Goal: Task Accomplishment & Management: Complete application form

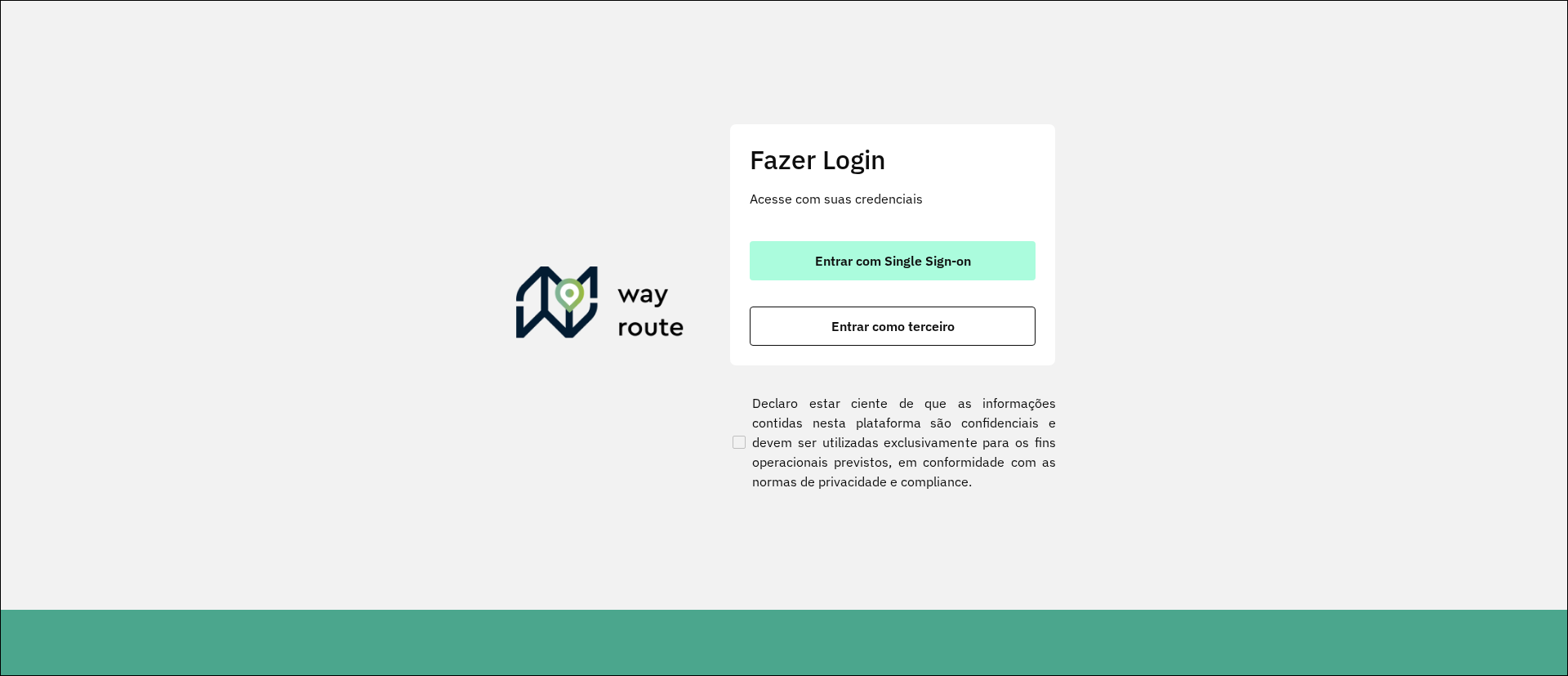
click at [819, 264] on span "Entrar com Single Sign-on" at bounding box center [892, 260] width 156 height 13
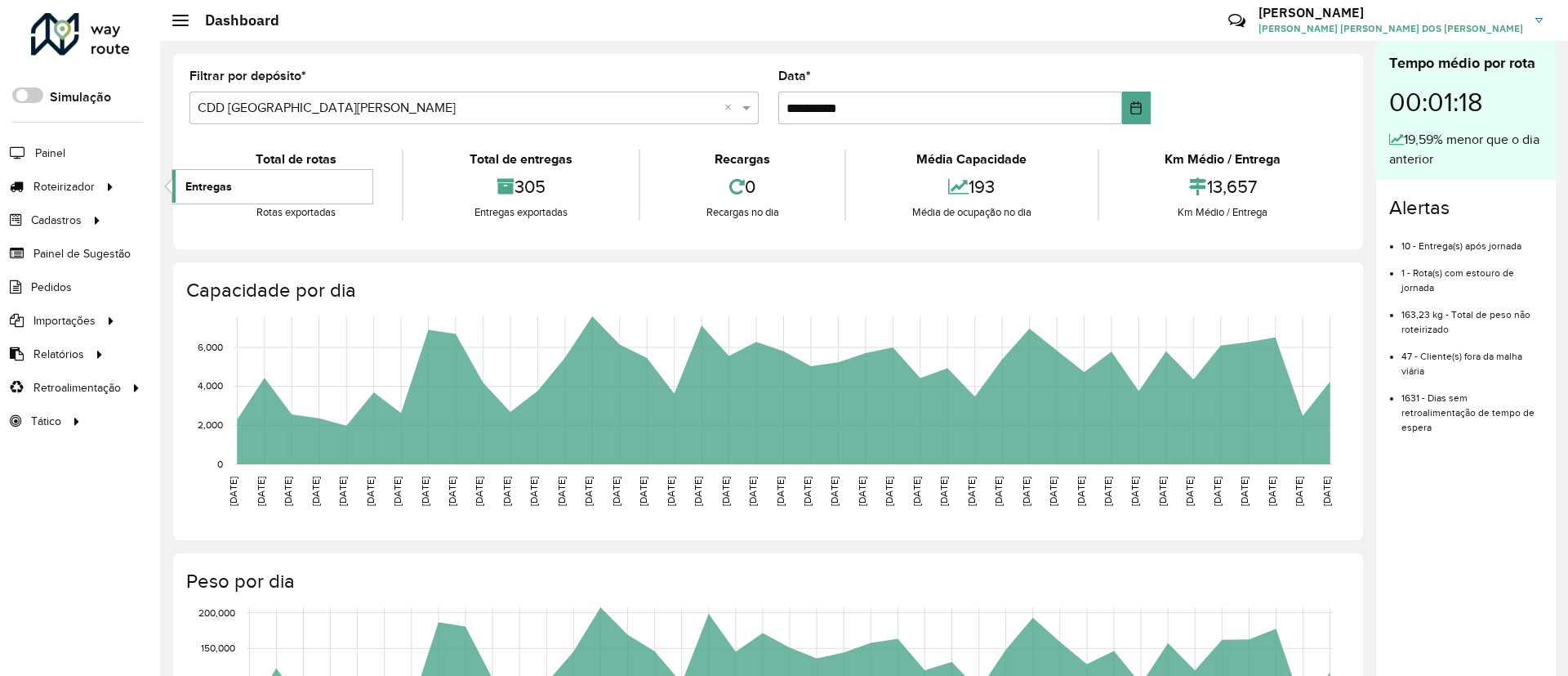
click at [209, 182] on span "Entregas" at bounding box center [209, 186] width 47 height 17
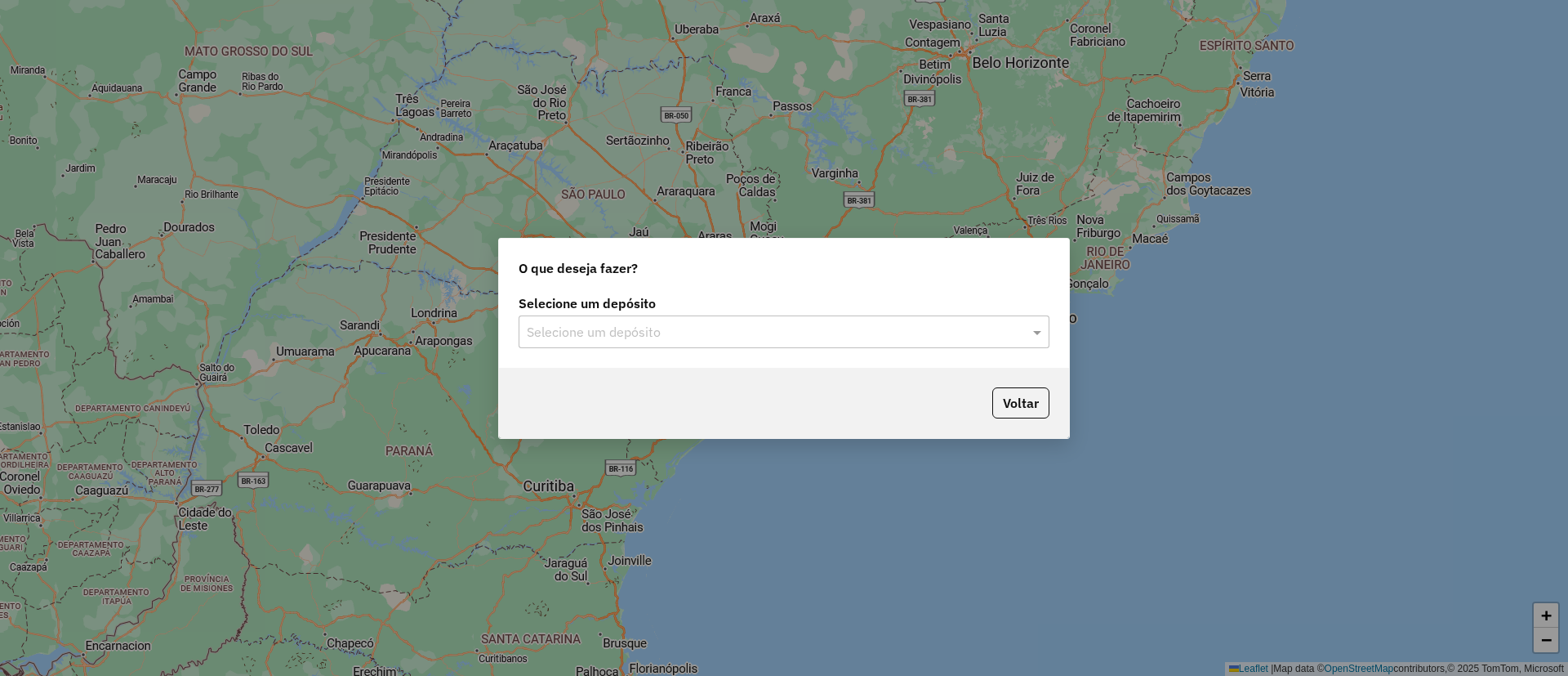
click at [71, 383] on div "O que deseja fazer? Selecione um depósito Selecione um depósito Voltar" at bounding box center [784, 338] width 1568 height 676
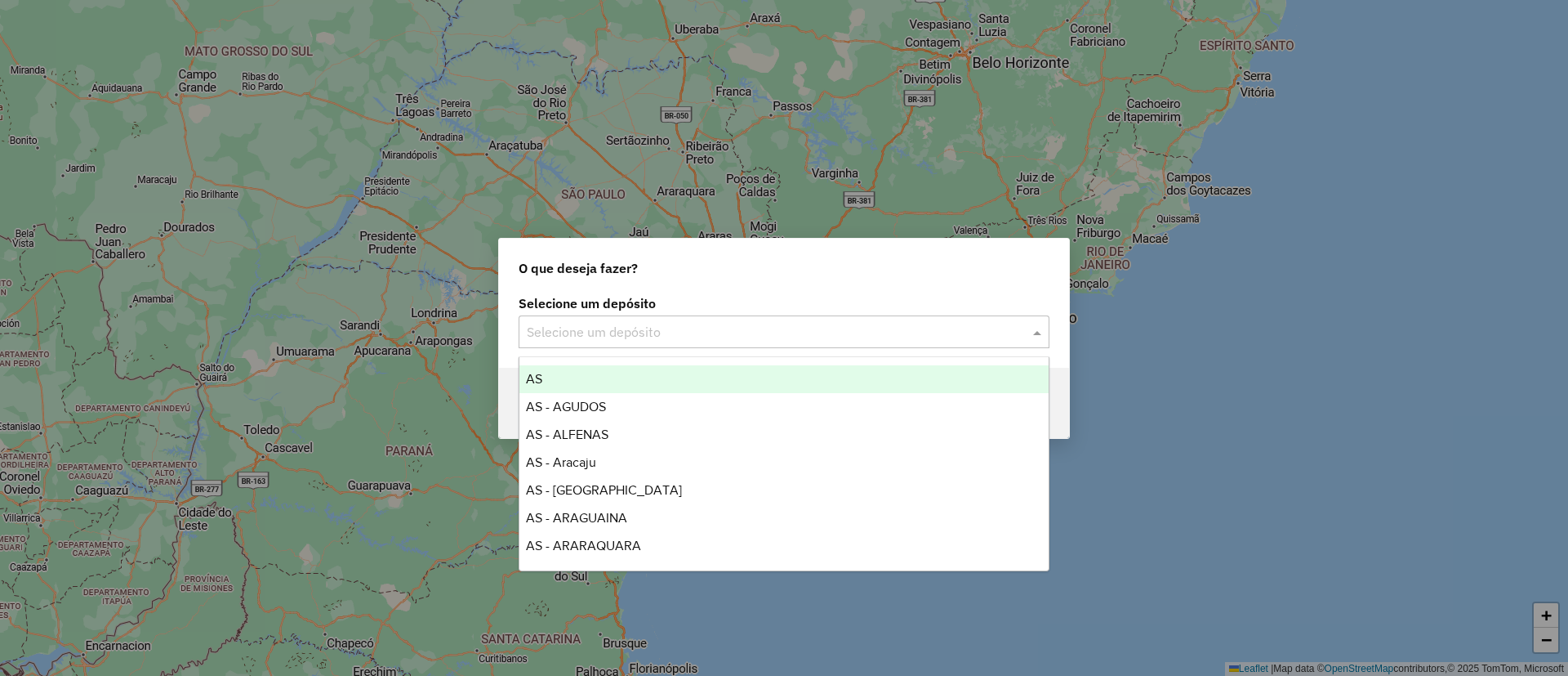
click at [632, 324] on input "text" at bounding box center [768, 333] width 482 height 20
type input "***"
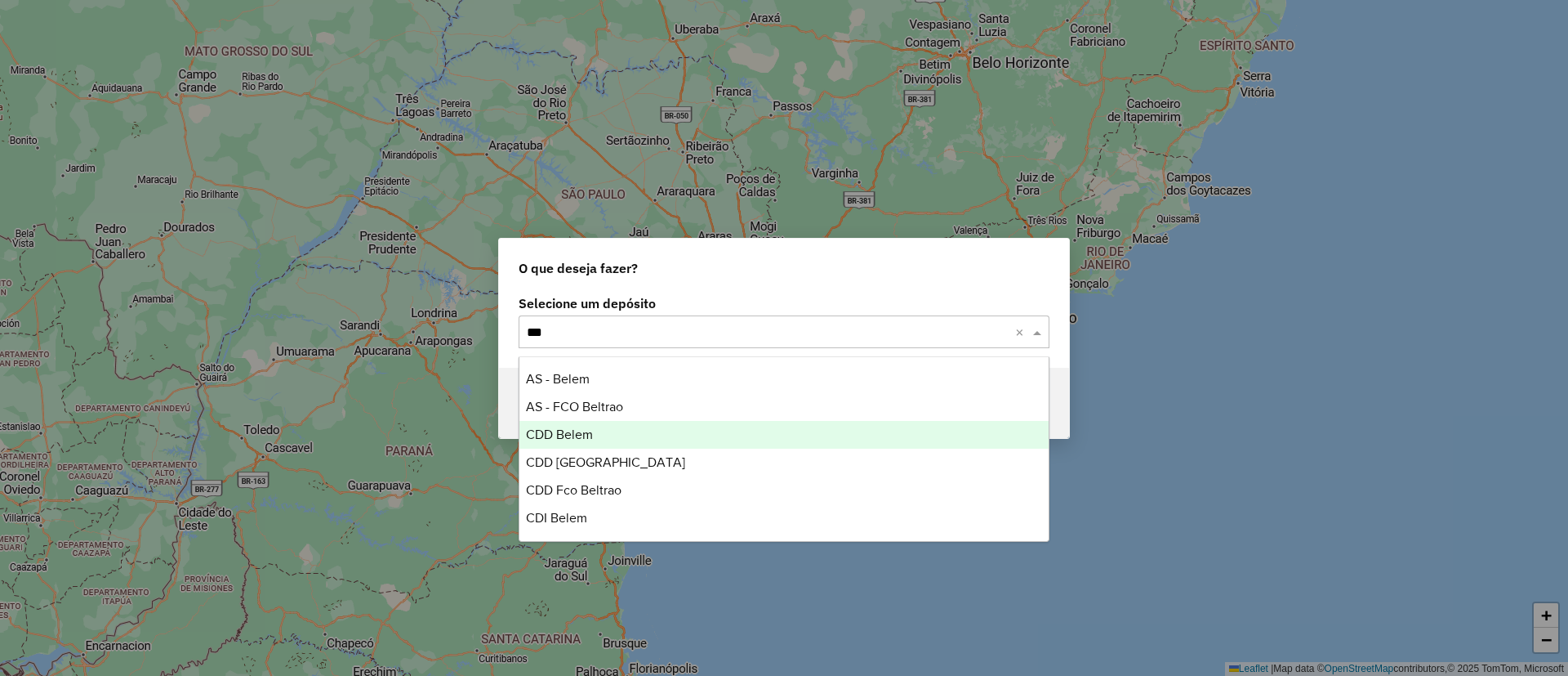
click at [597, 422] on div "CDD Belem" at bounding box center [784, 435] width 529 height 28
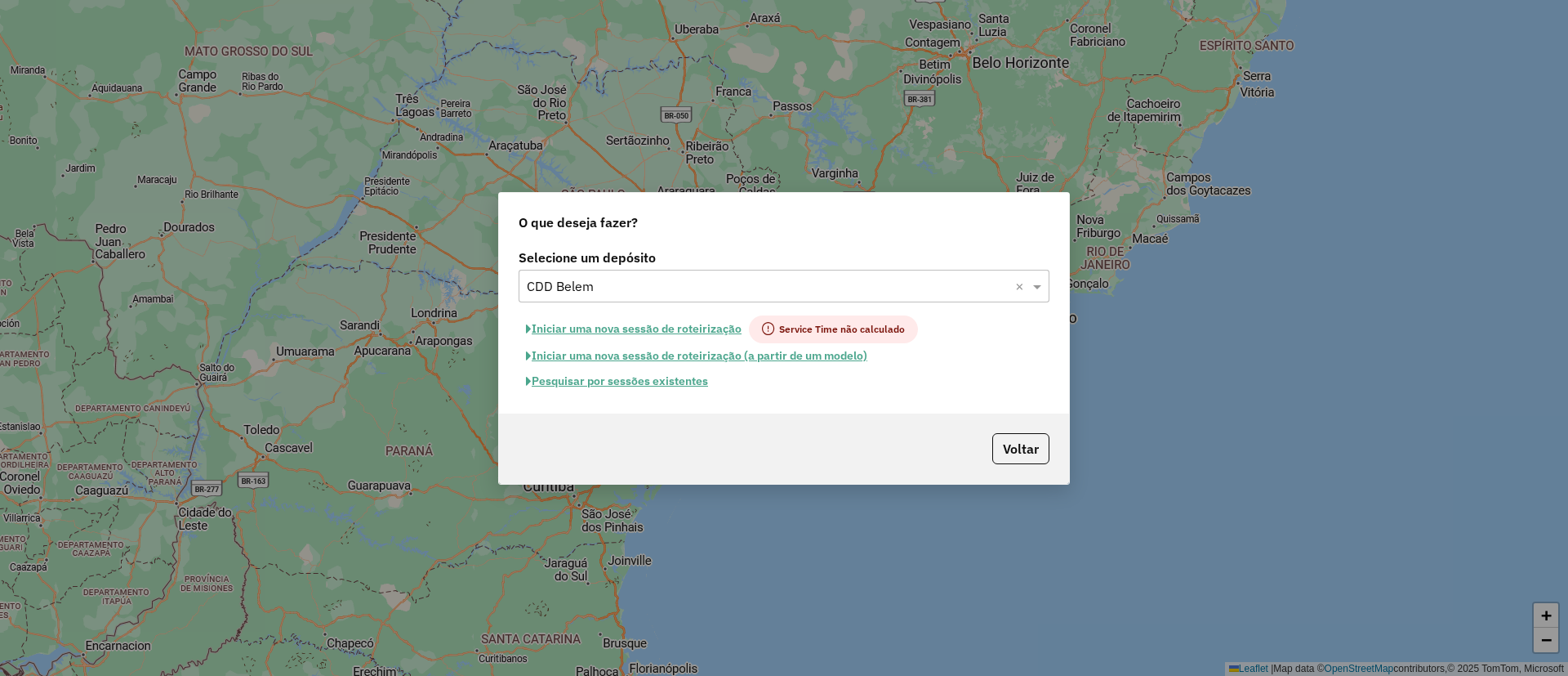
click at [607, 377] on button "Pesquisar por sessões existentes" at bounding box center [617, 381] width 197 height 25
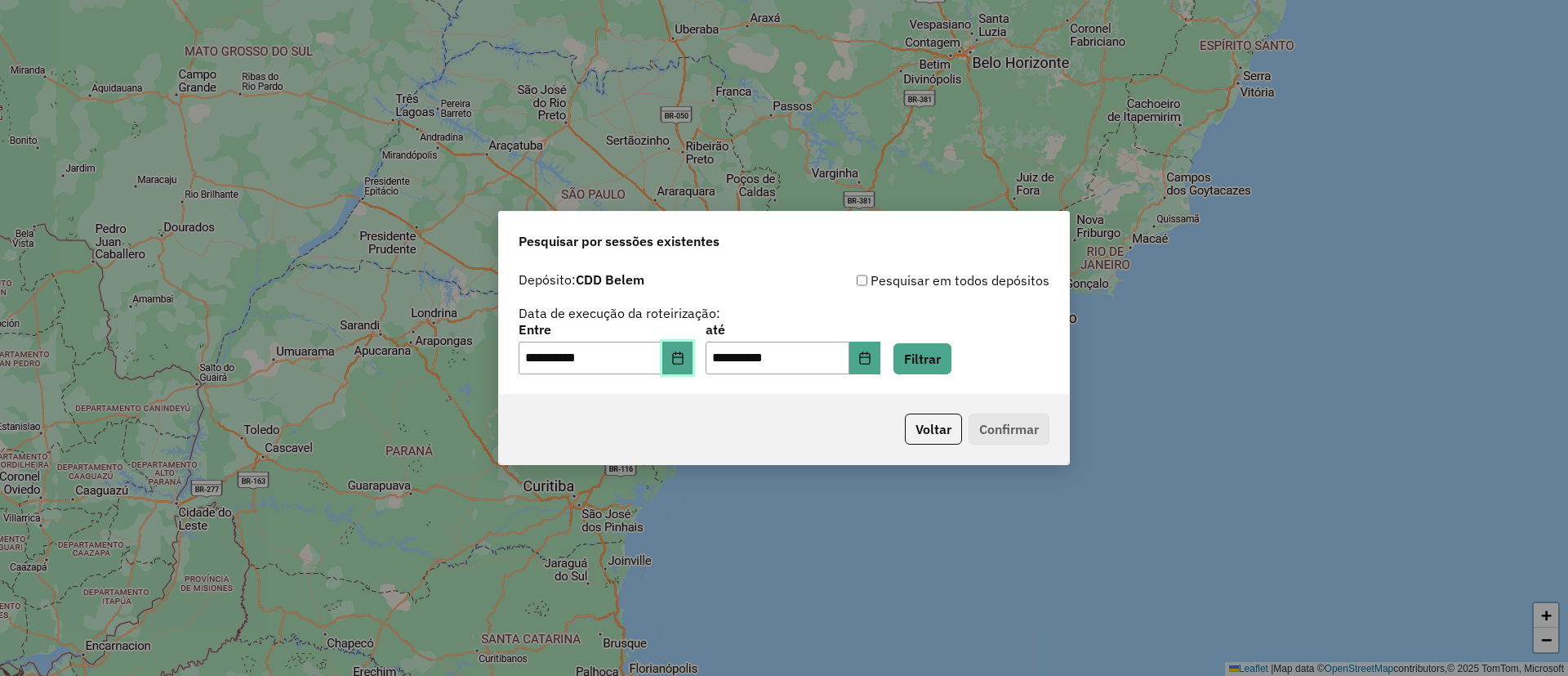
click at [683, 354] on icon "Choose Date" at bounding box center [677, 358] width 13 height 13
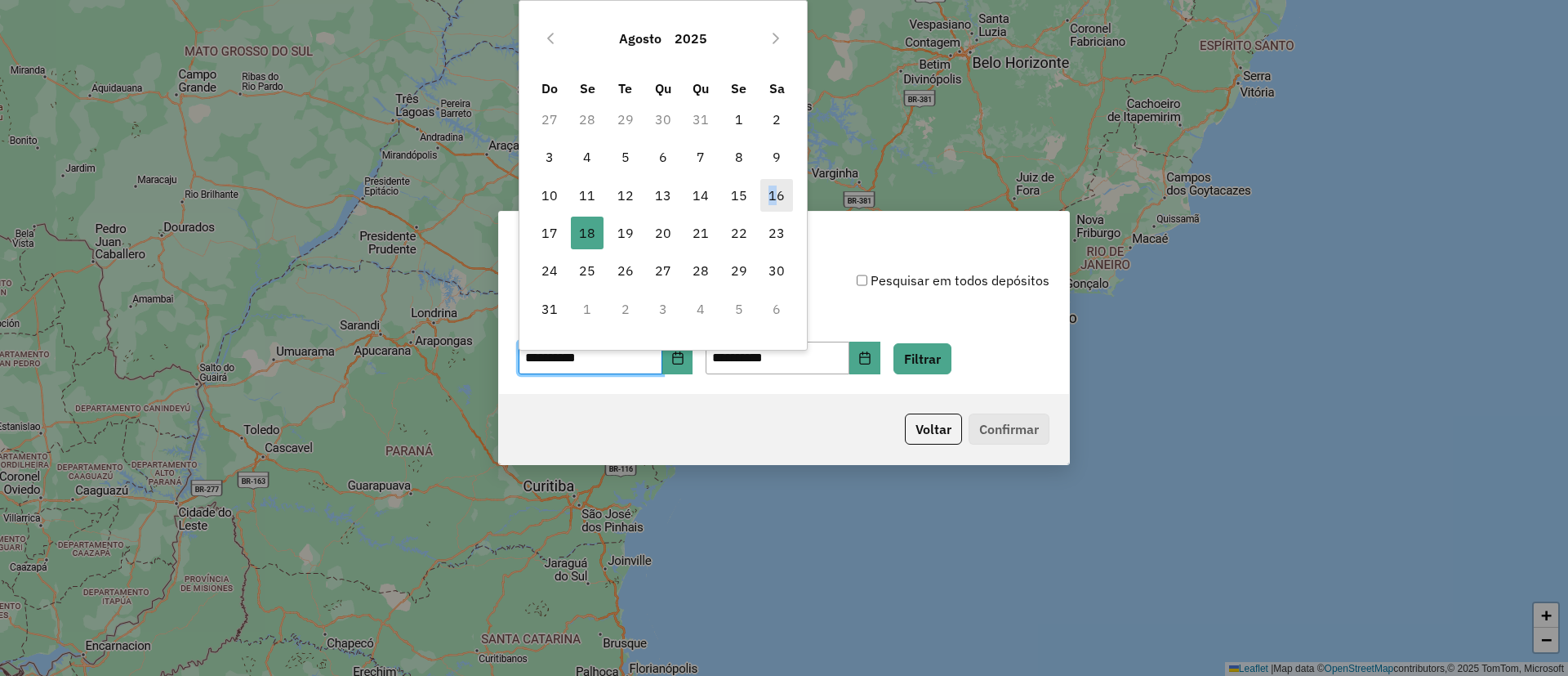
click at [773, 192] on span "16" at bounding box center [777, 195] width 33 height 33
type input "**********"
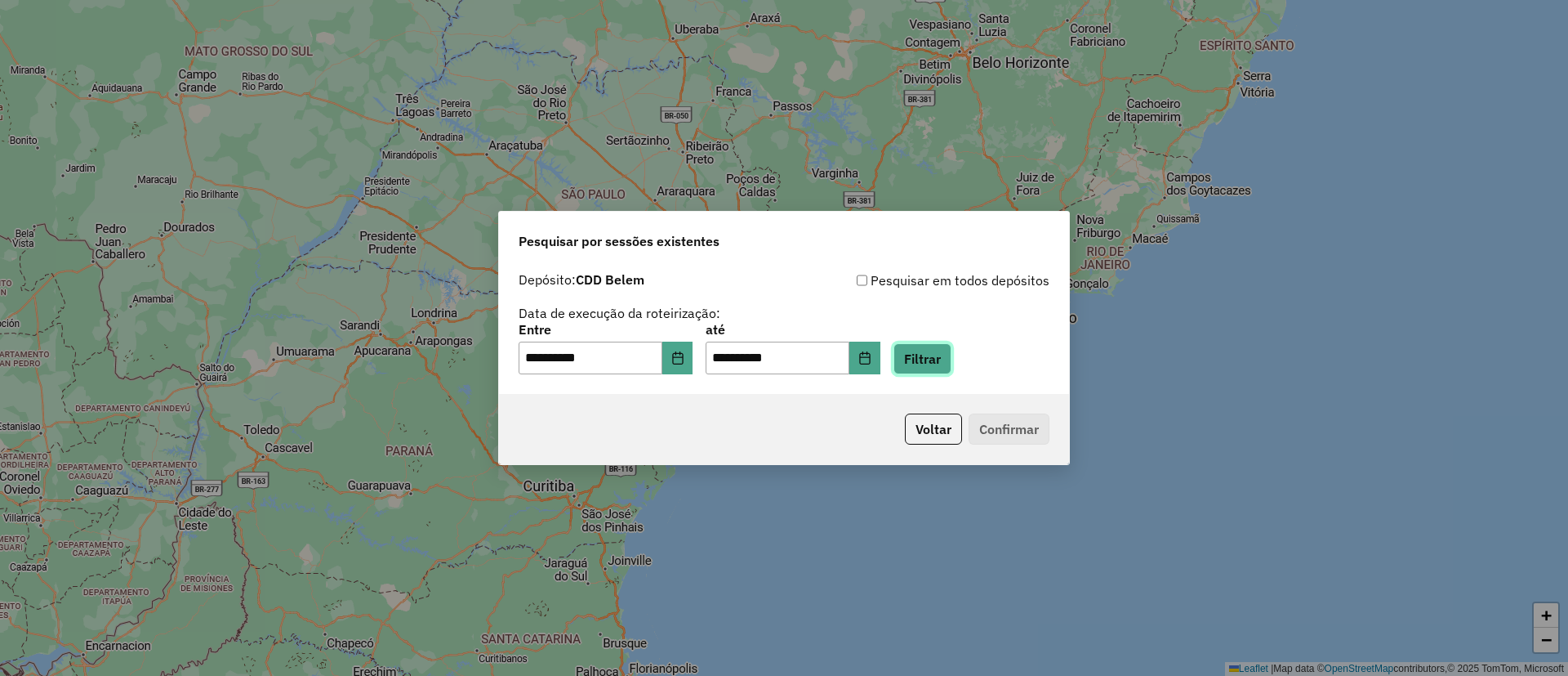
click at [950, 352] on button "Filtrar" at bounding box center [922, 359] width 58 height 31
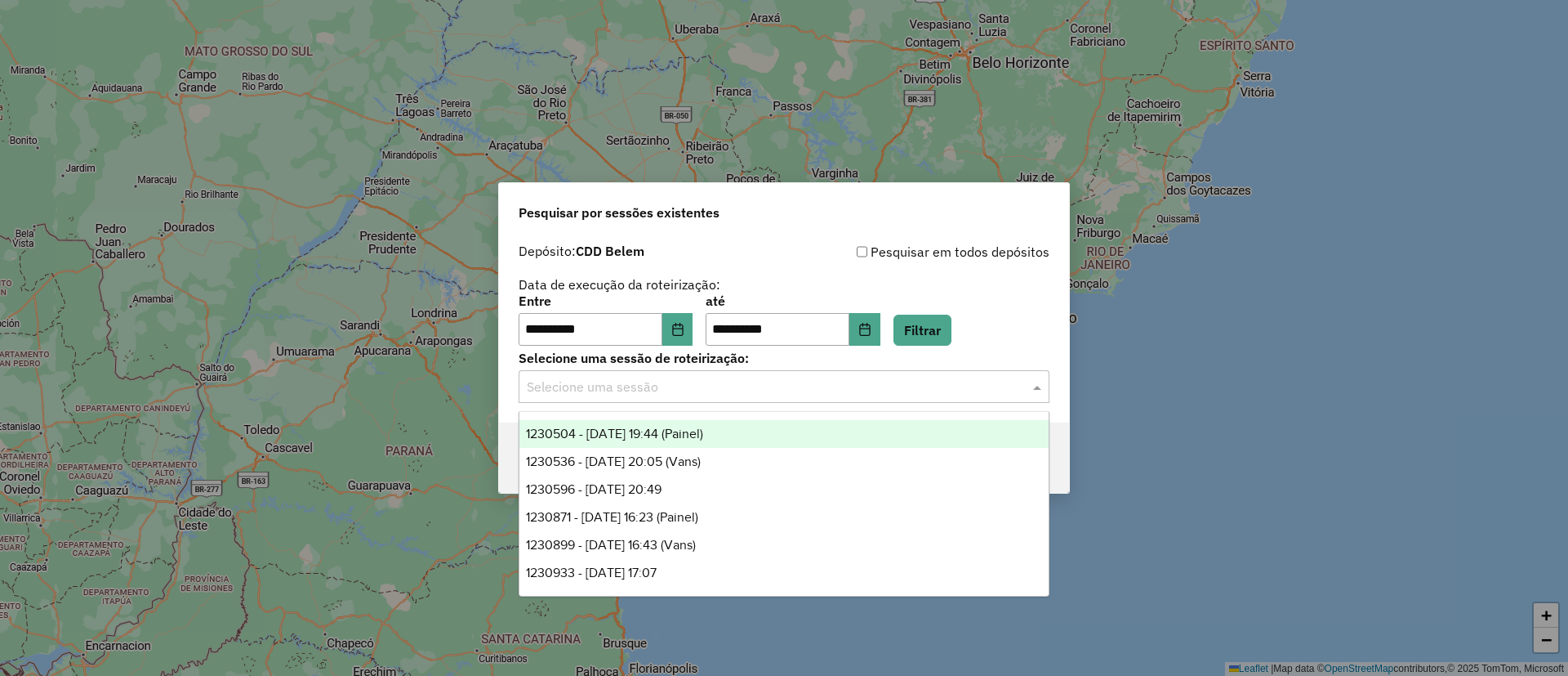
click at [658, 388] on input "text" at bounding box center [768, 388] width 482 height 20
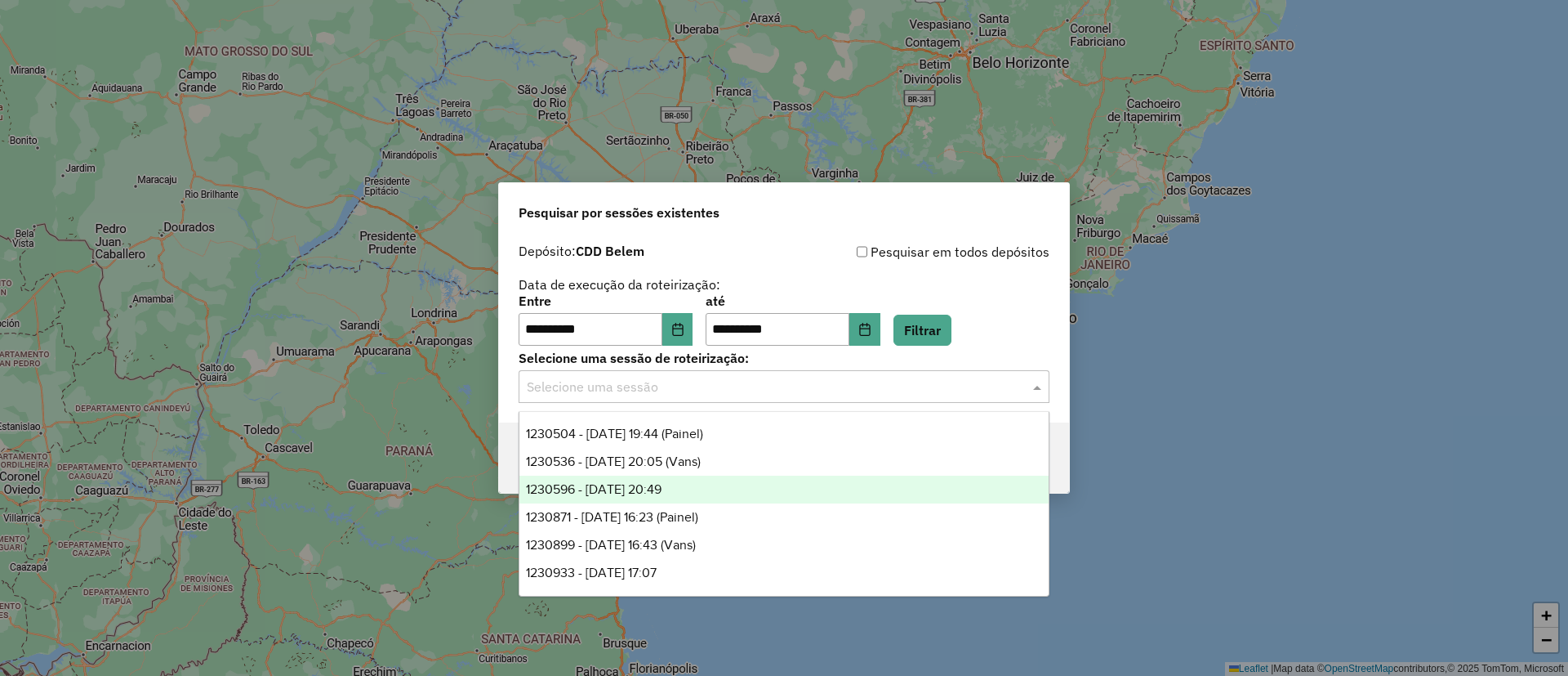
click at [661, 490] on span "1230596 - 16/08/2025 20:49" at bounding box center [593, 489] width 135 height 14
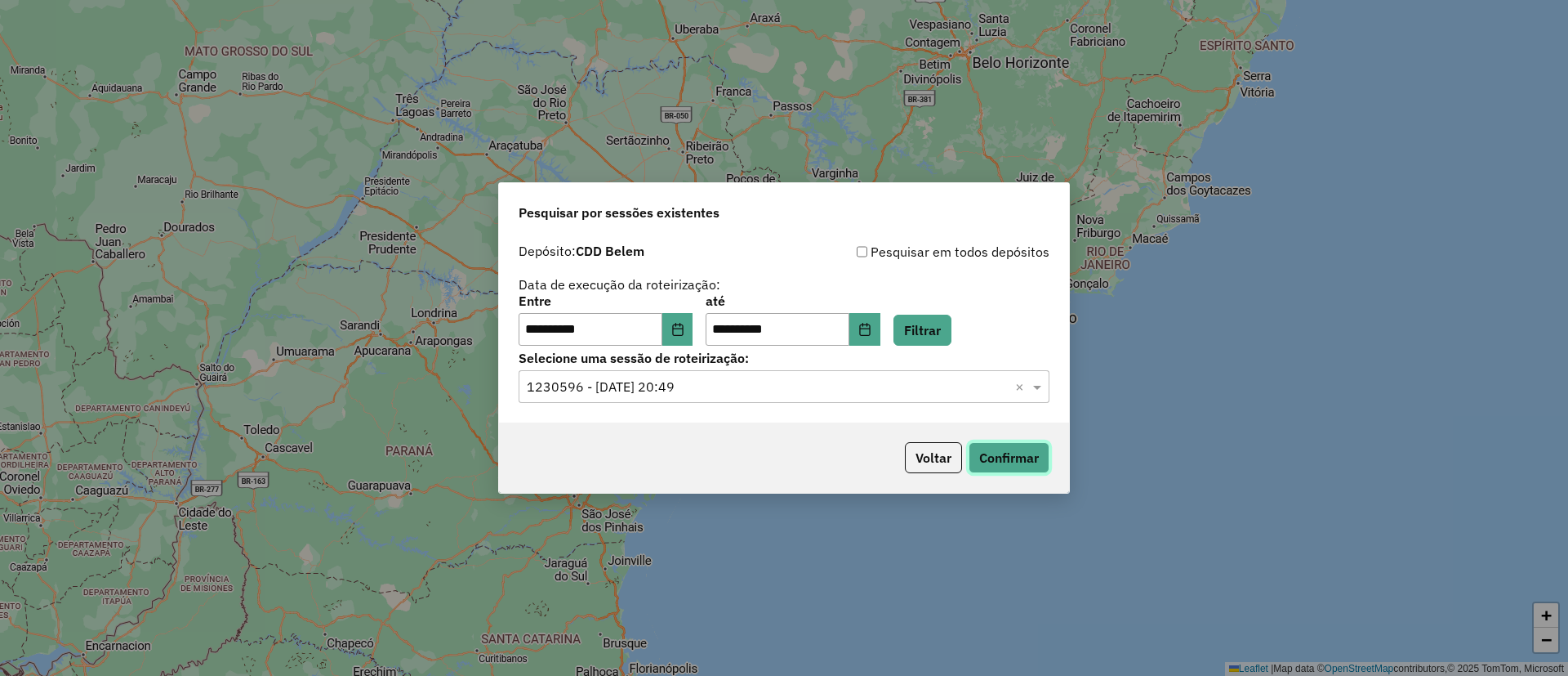
click at [998, 451] on button "Confirmar" at bounding box center [1009, 457] width 81 height 31
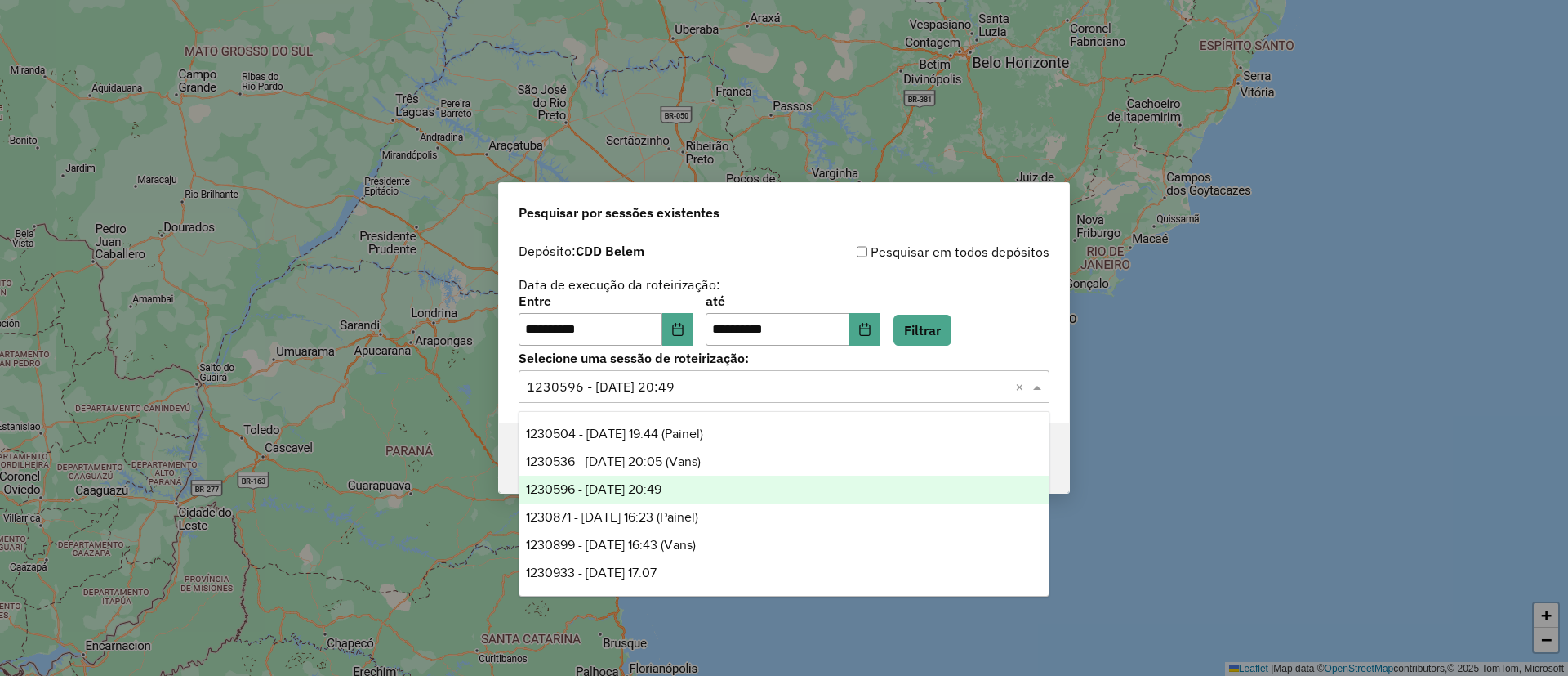
click at [689, 387] on input "text" at bounding box center [768, 388] width 482 height 20
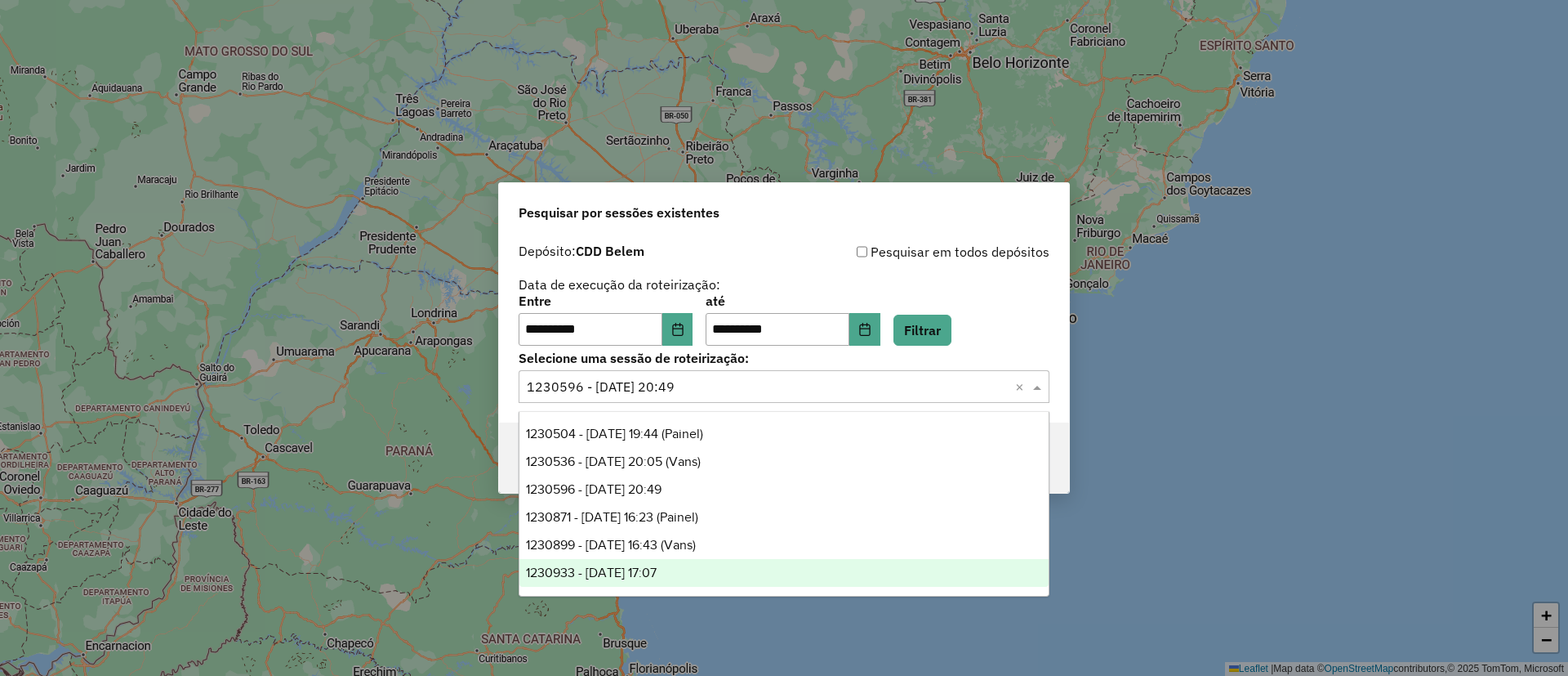
click at [703, 575] on div "1230933 - 18/08/2025 17:07" at bounding box center [784, 573] width 529 height 28
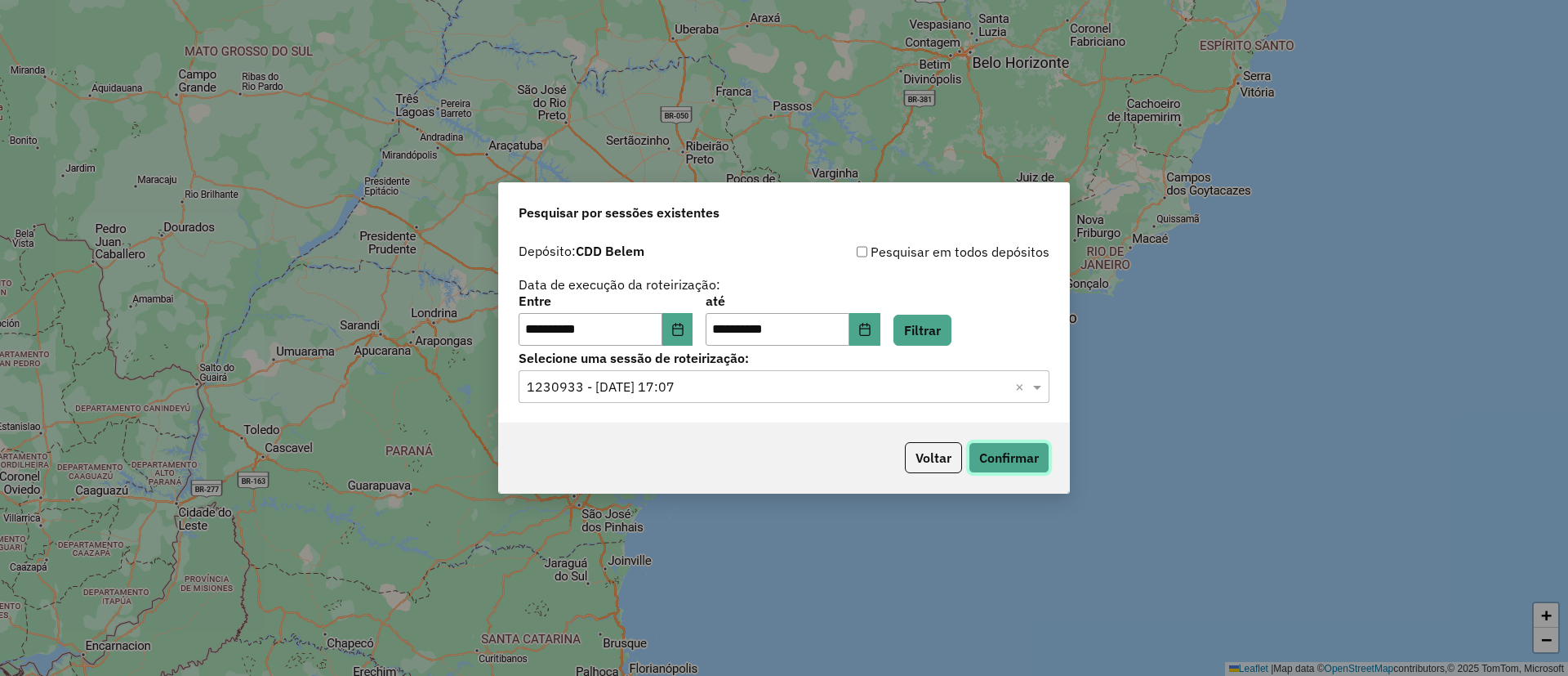
click at [996, 456] on button "Confirmar" at bounding box center [1009, 457] width 81 height 31
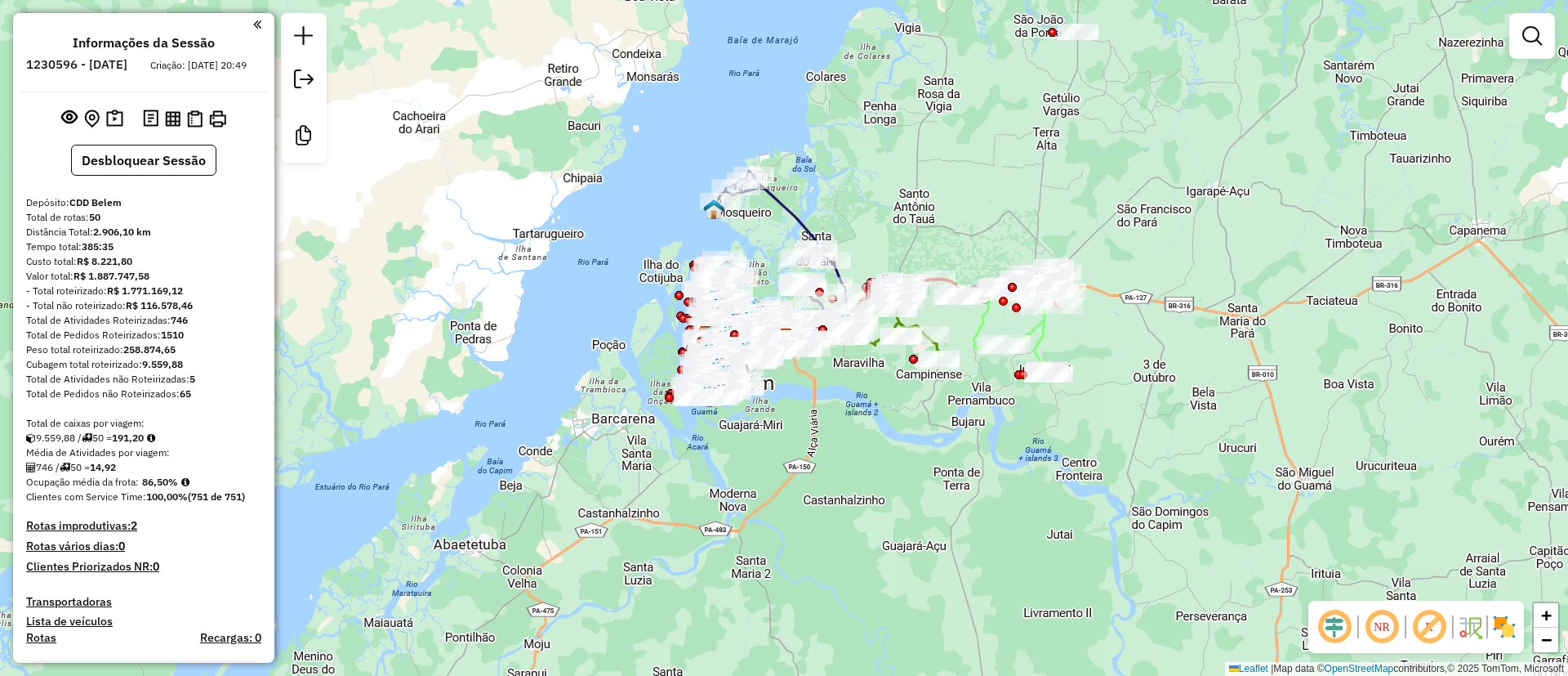
click at [1425, 634] on em at bounding box center [1429, 626] width 39 height 39
click at [1501, 626] on img at bounding box center [1504, 626] width 26 height 26
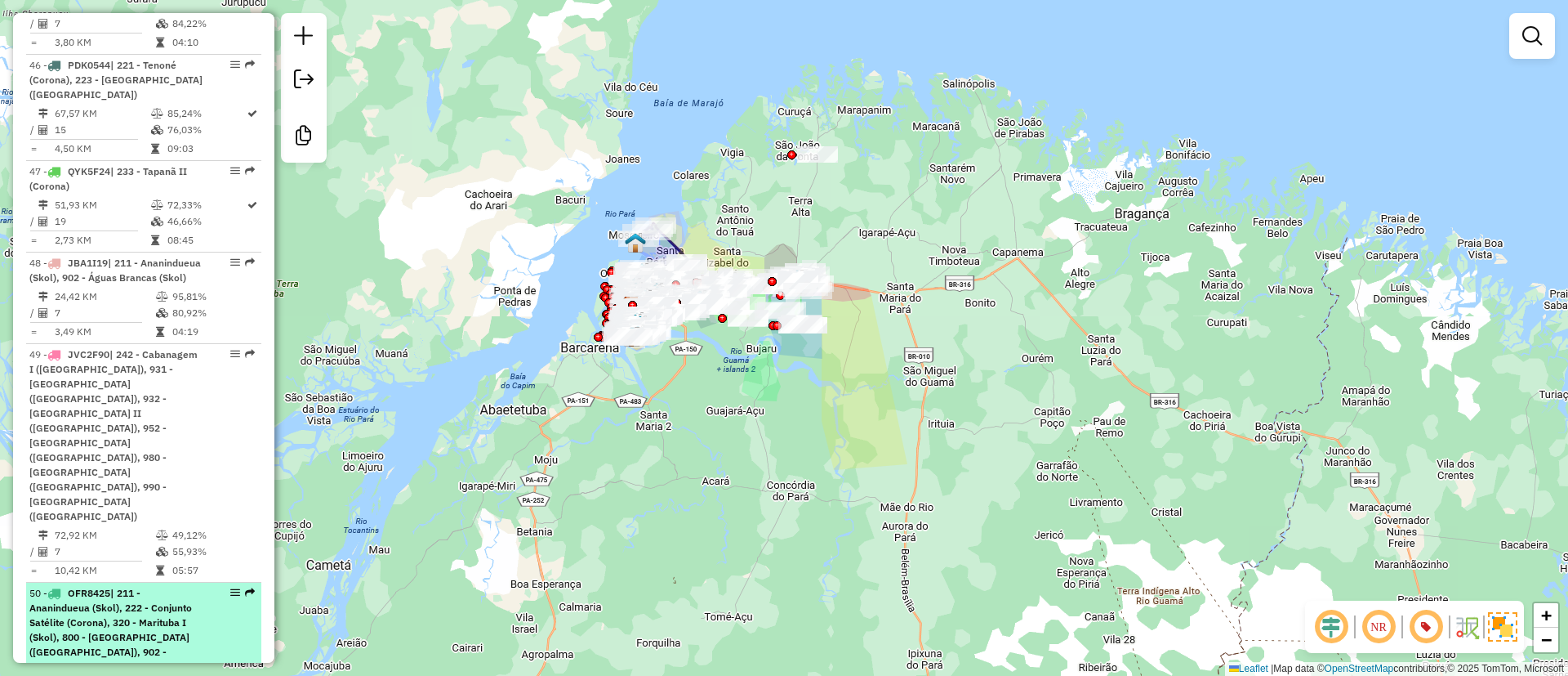
scroll to position [5322, 0]
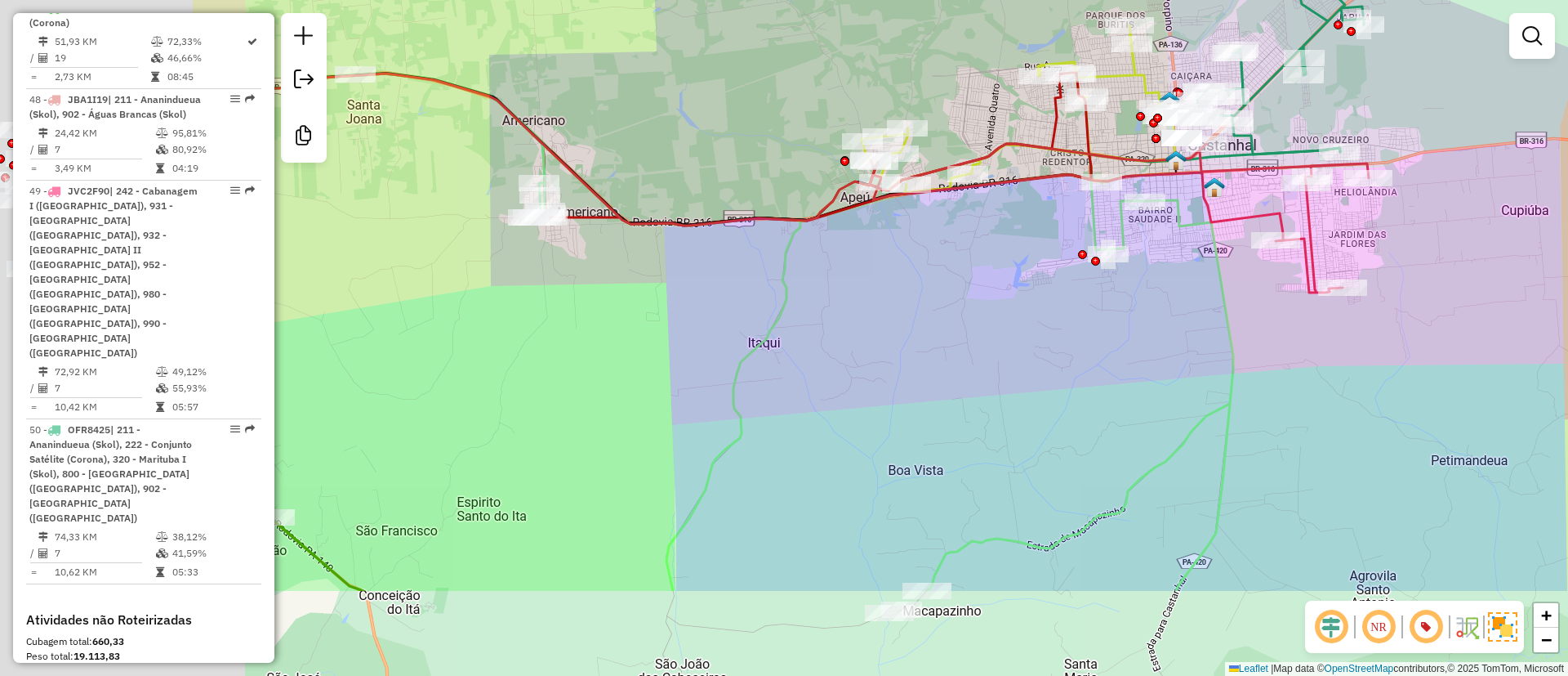
drag, startPoint x: 630, startPoint y: 475, endPoint x: 1249, endPoint y: 249, distance: 659.0
click at [1284, 211] on div "Janela de atendimento Grade de atendimento Capacidade Transportadoras Veículos …" at bounding box center [784, 338] width 1568 height 676
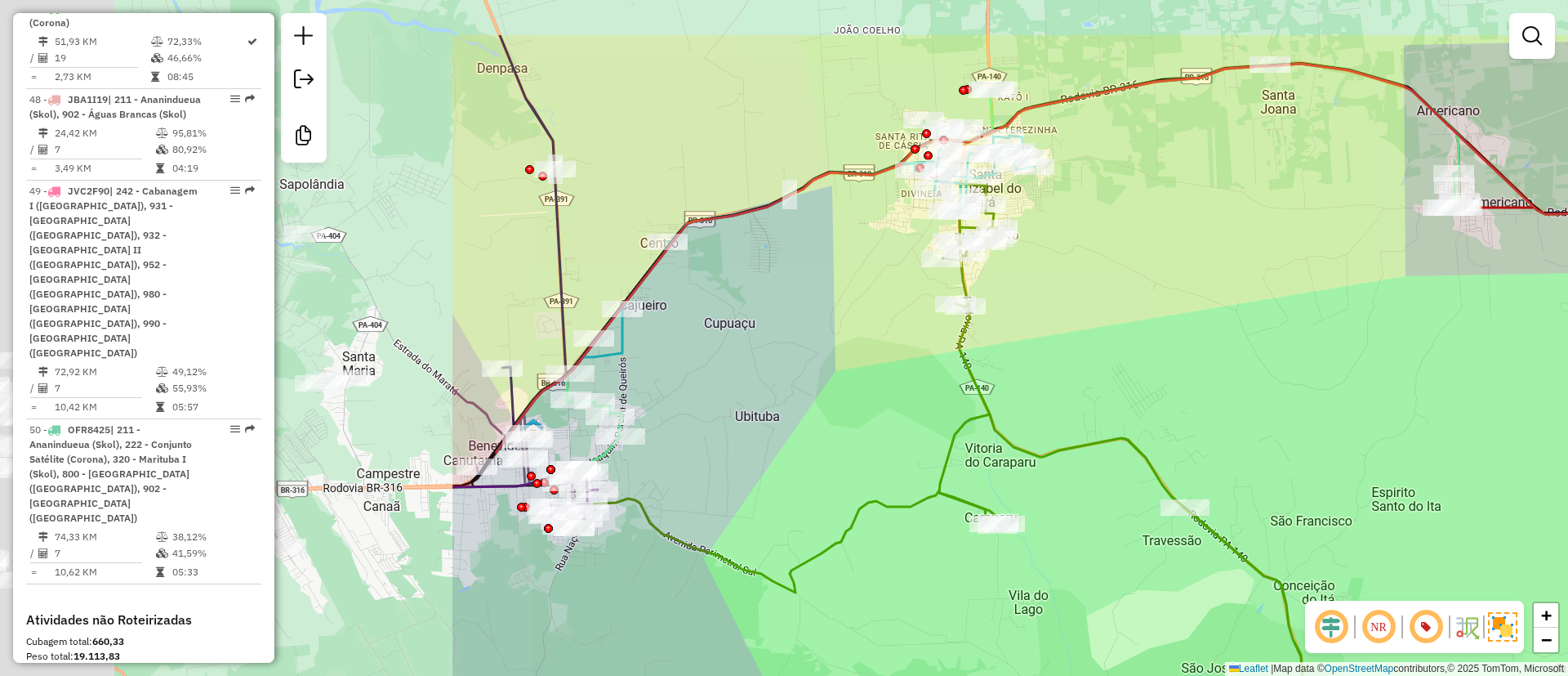
drag, startPoint x: 807, startPoint y: 262, endPoint x: 1417, endPoint y: 365, distance: 618.6
click at [1417, 365] on div "Janela de atendimento Grade de atendimento Capacidade Transportadoras Veículos …" at bounding box center [784, 338] width 1568 height 676
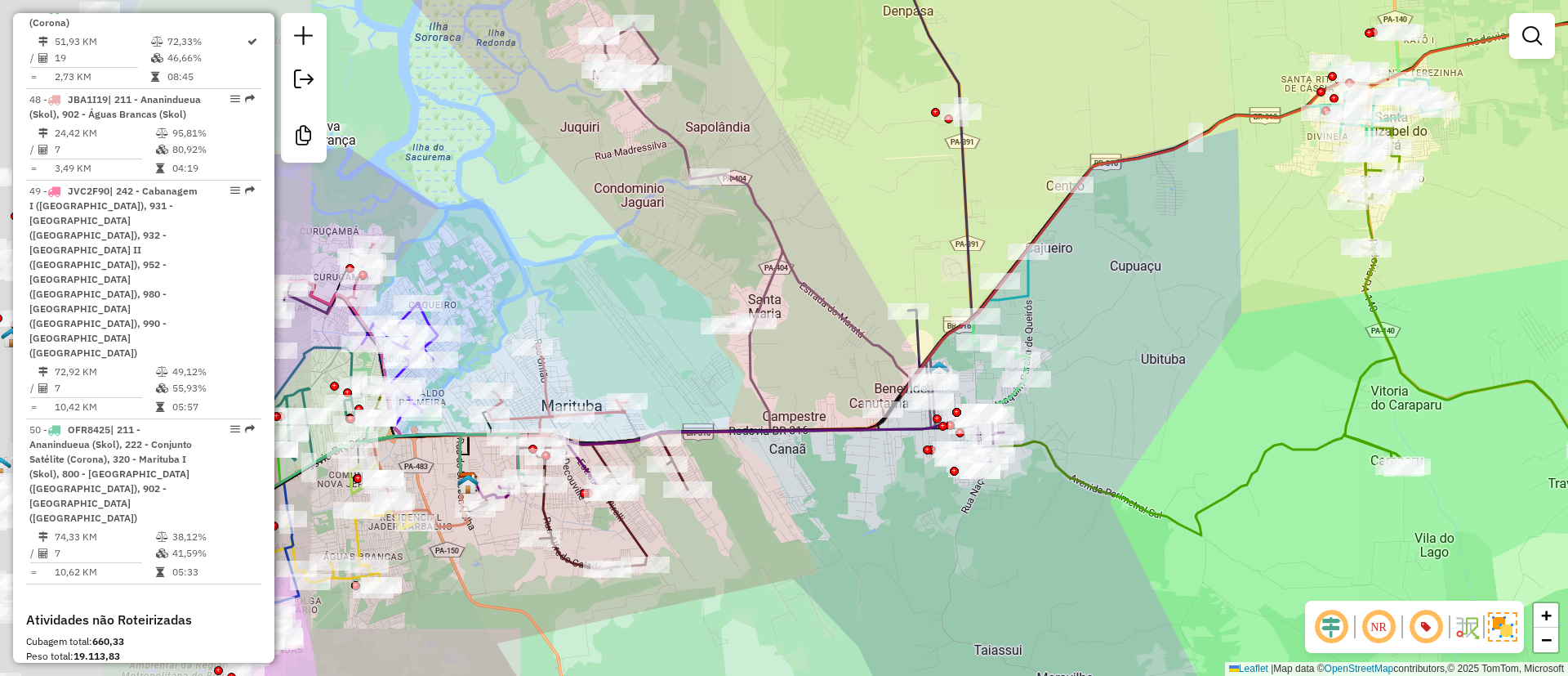
drag, startPoint x: 805, startPoint y: 149, endPoint x: 1369, endPoint y: 130, distance: 564.3
click at [1390, 127] on div "Rota 26 - Placa QYK5G14 44346687 - DANIELE BAIA FARO DA Janela de atendimento G…" at bounding box center [784, 338] width 1568 height 676
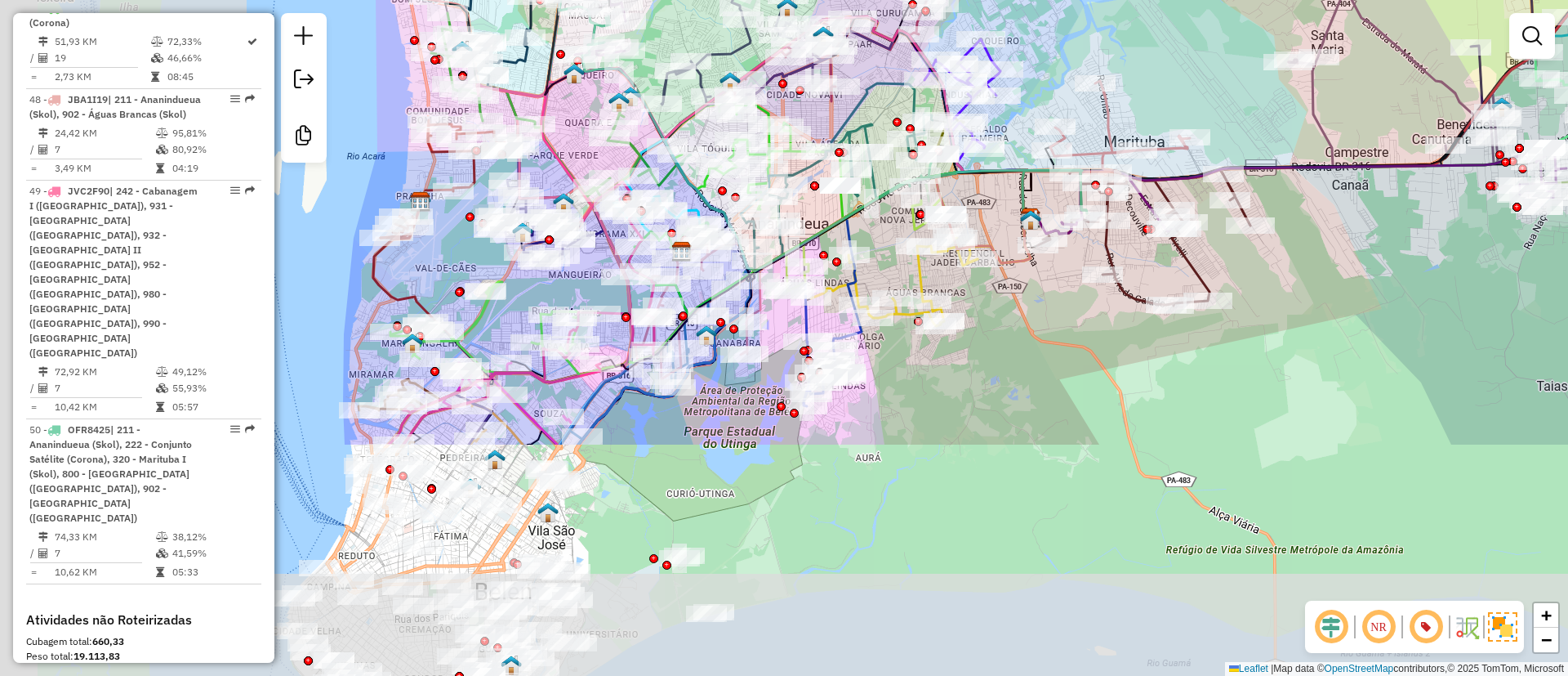
drag, startPoint x: 779, startPoint y: 296, endPoint x: 1118, endPoint y: 37, distance: 426.6
click at [1118, 37] on div "Rota 24 - Placa PDM0631 44378752 - CONVENIENCIA LA NO J Janela de atendimento G…" at bounding box center [784, 338] width 1568 height 676
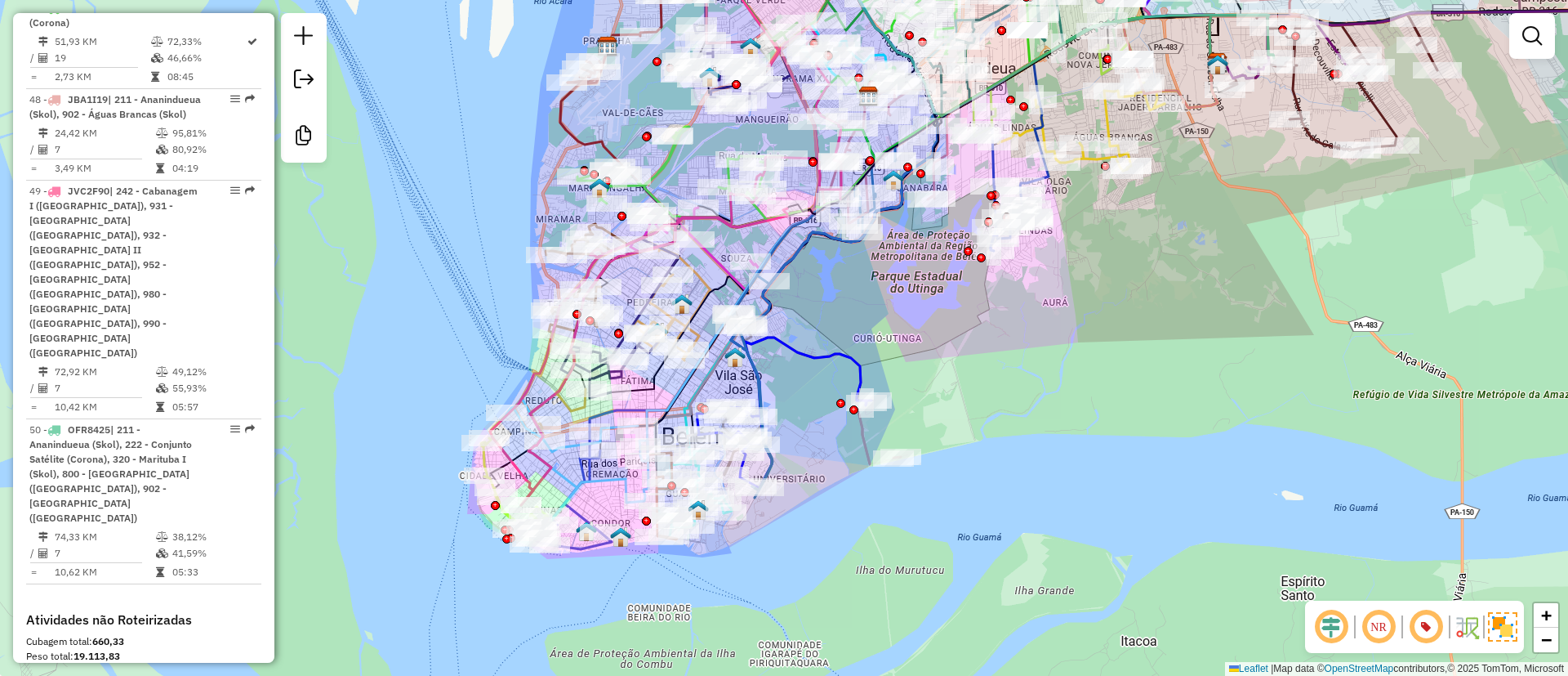
drag, startPoint x: 876, startPoint y: 516, endPoint x: 1071, endPoint y: 592, distance: 209.3
click at [1084, 602] on div "Rota 24 - Placa PDM0631 44378752 - CONVENIENCIA LA NO J Janela de atendimento G…" at bounding box center [784, 338] width 1568 height 676
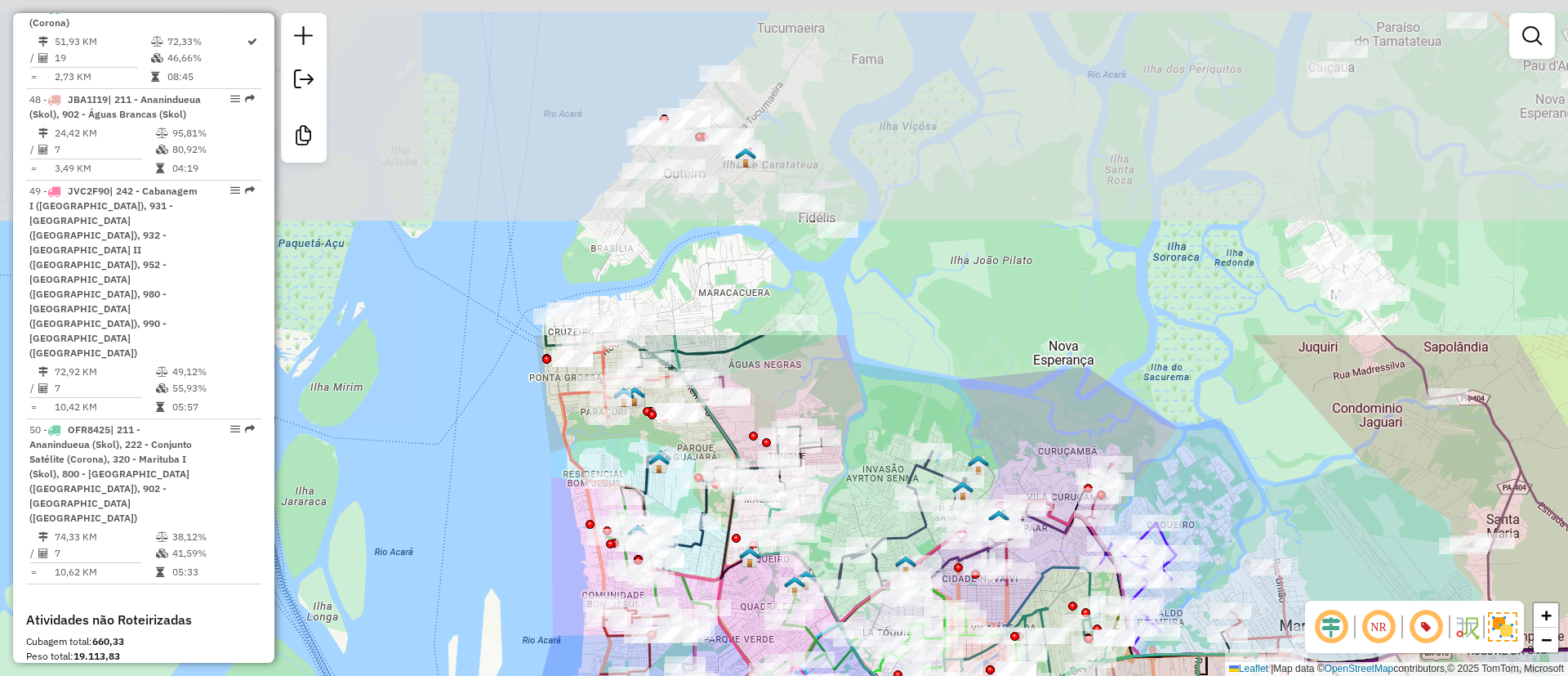
drag, startPoint x: 918, startPoint y: 40, endPoint x: 878, endPoint y: 451, distance: 412.9
click at [878, 451] on div "Rota 24 - Placa PDM0631 44378752 - CONVENIENCIA LA NO J Janela de atendimento G…" at bounding box center [784, 338] width 1568 height 676
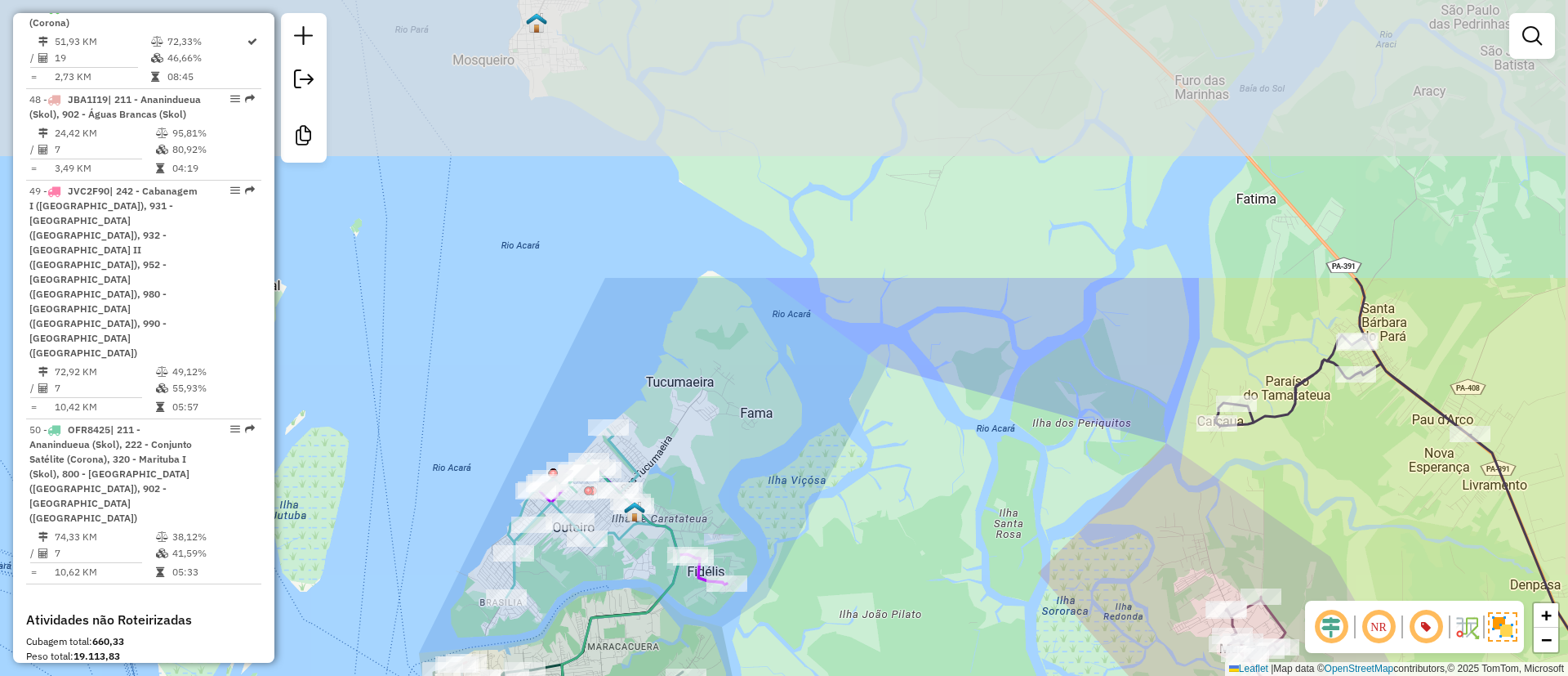
drag, startPoint x: 978, startPoint y: 140, endPoint x: 863, endPoint y: 491, distance: 369.4
click at [863, 501] on div "Rota 24 - Placa PDM0631 44378752 - CONVENIENCIA LA NO J Janela de atendimento G…" at bounding box center [784, 338] width 1568 height 676
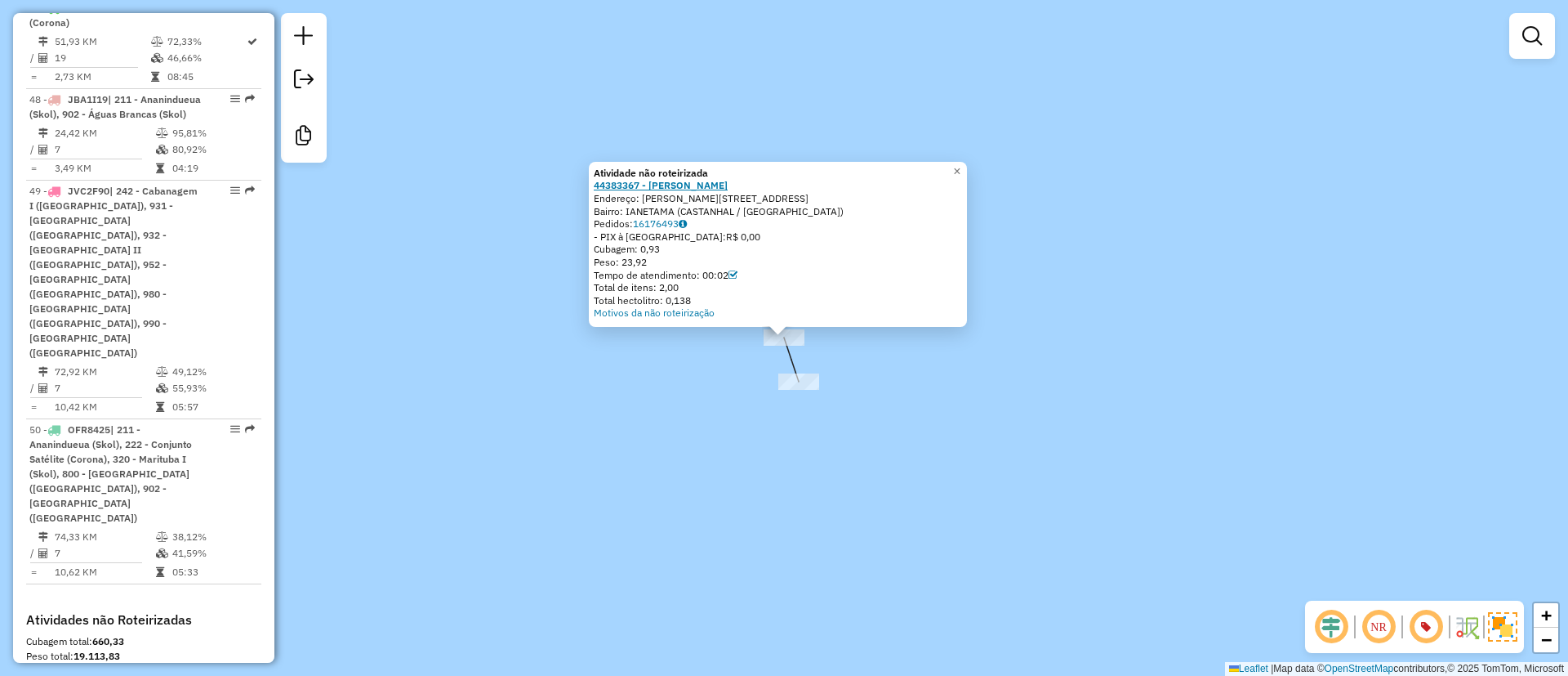
click at [728, 183] on strong "44383367 - MERCADINHO NONATO" at bounding box center [660, 185] width 134 height 13
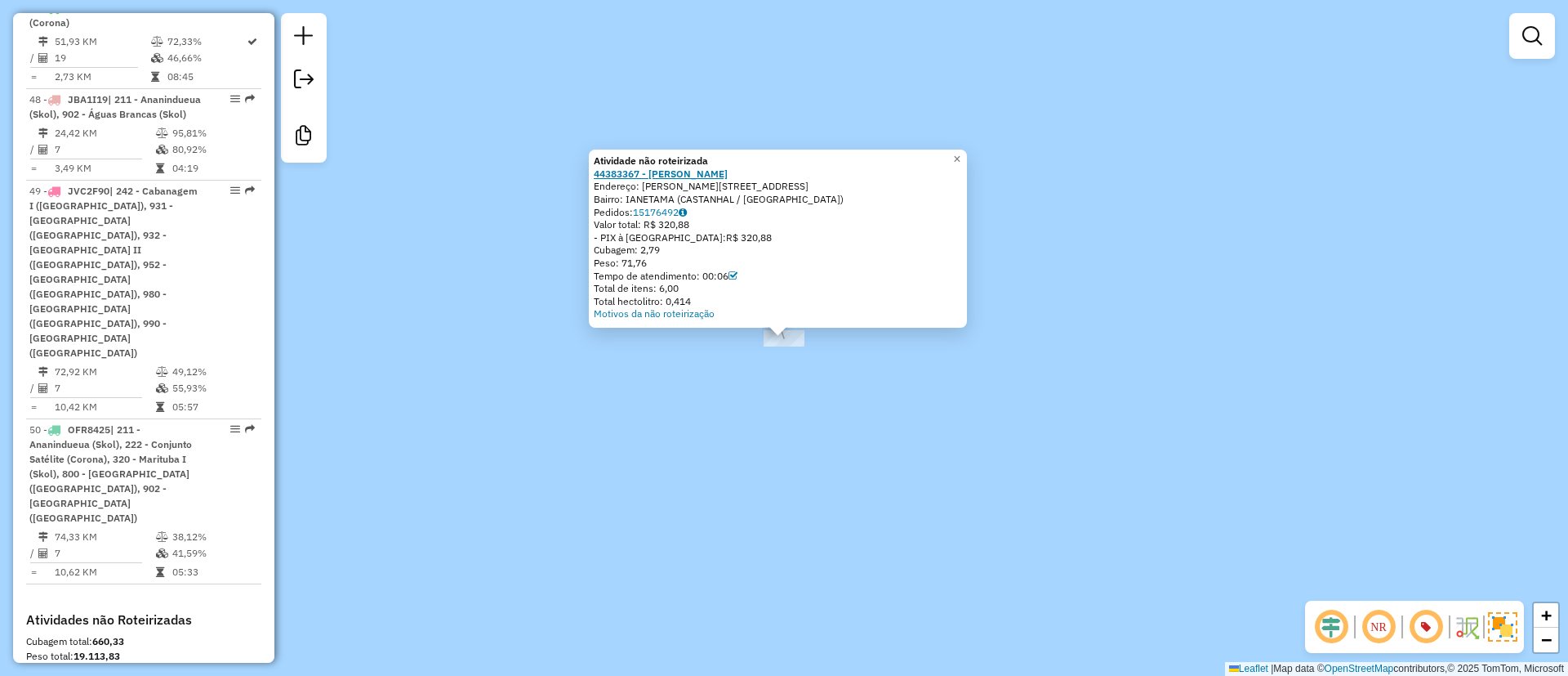
click at [693, 173] on strong "44383367 - MERCADINHO NONATO" at bounding box center [660, 174] width 134 height 13
click at [720, 383] on div "Atividade não roteirizada 44383367 - MERCADINHO NONATO Endereço: ALAMEDA ARMIND…" at bounding box center [784, 338] width 1568 height 676
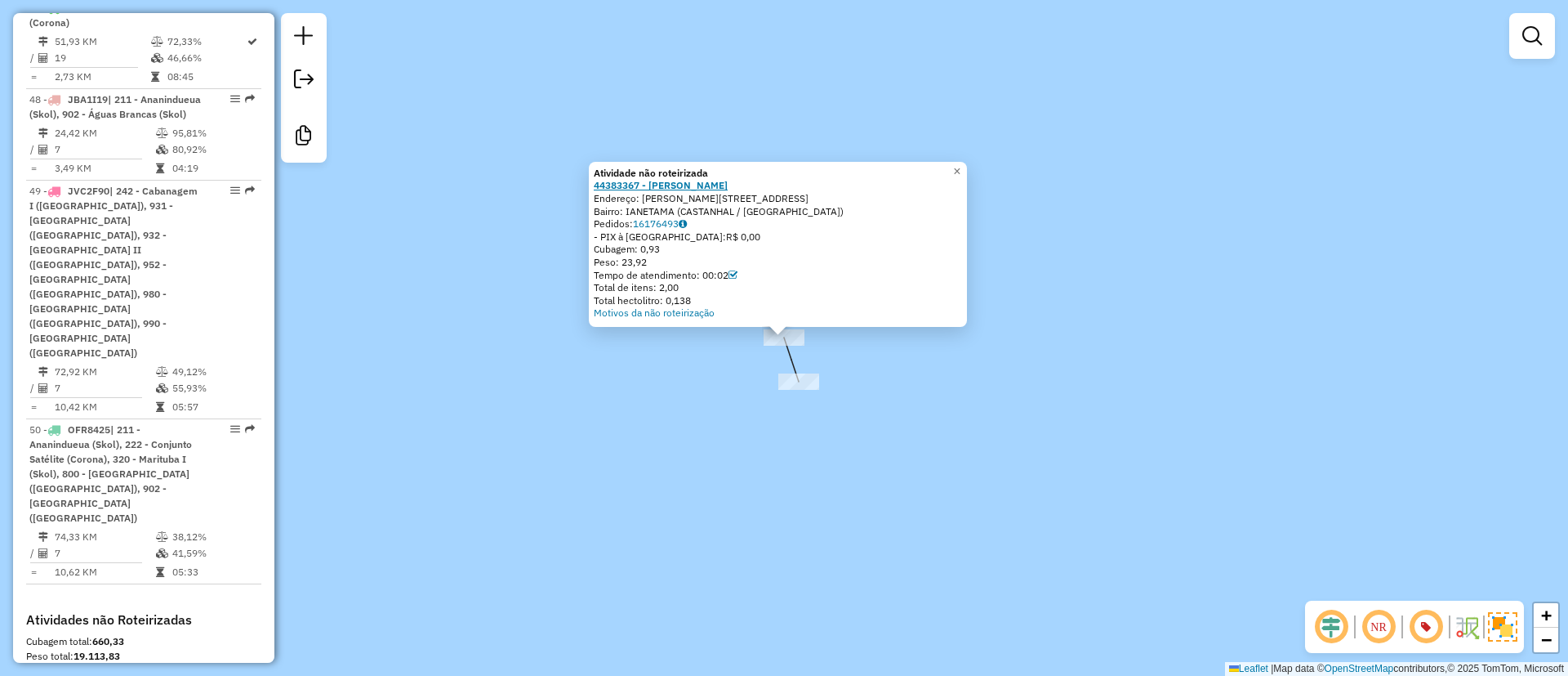
click at [713, 185] on strong "44383367 - MERCADINHO NONATO" at bounding box center [660, 185] width 134 height 13
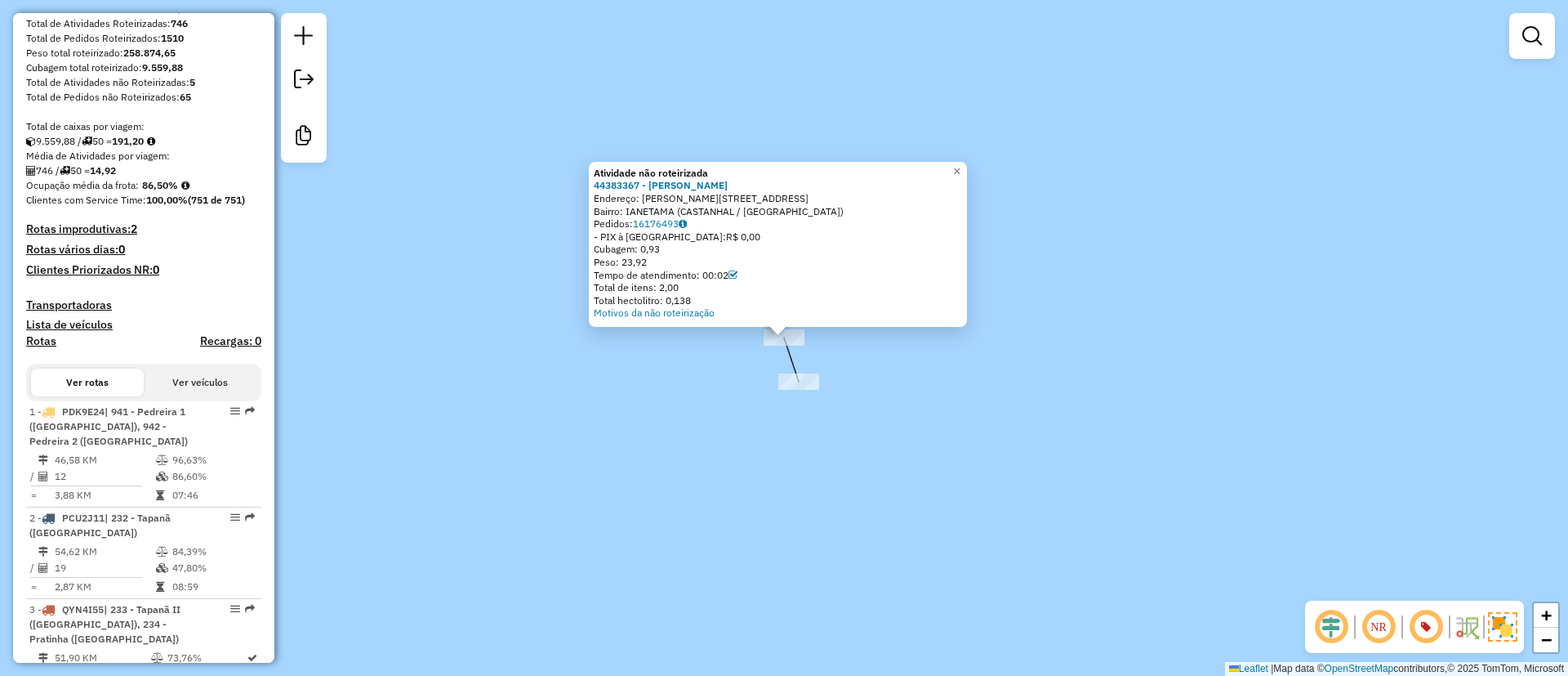
scroll to position [0, 0]
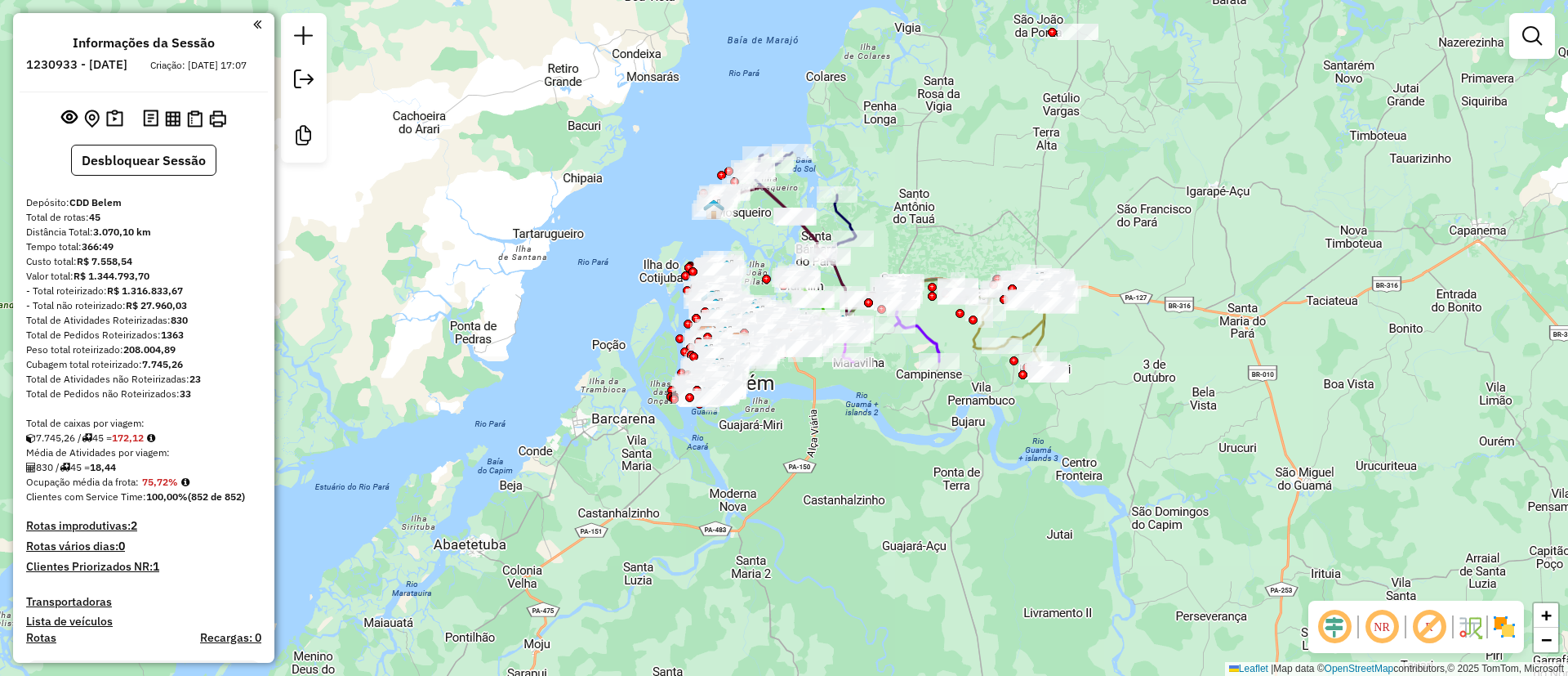
click at [1429, 629] on em at bounding box center [1429, 626] width 39 height 39
click at [1505, 636] on img at bounding box center [1504, 626] width 26 height 26
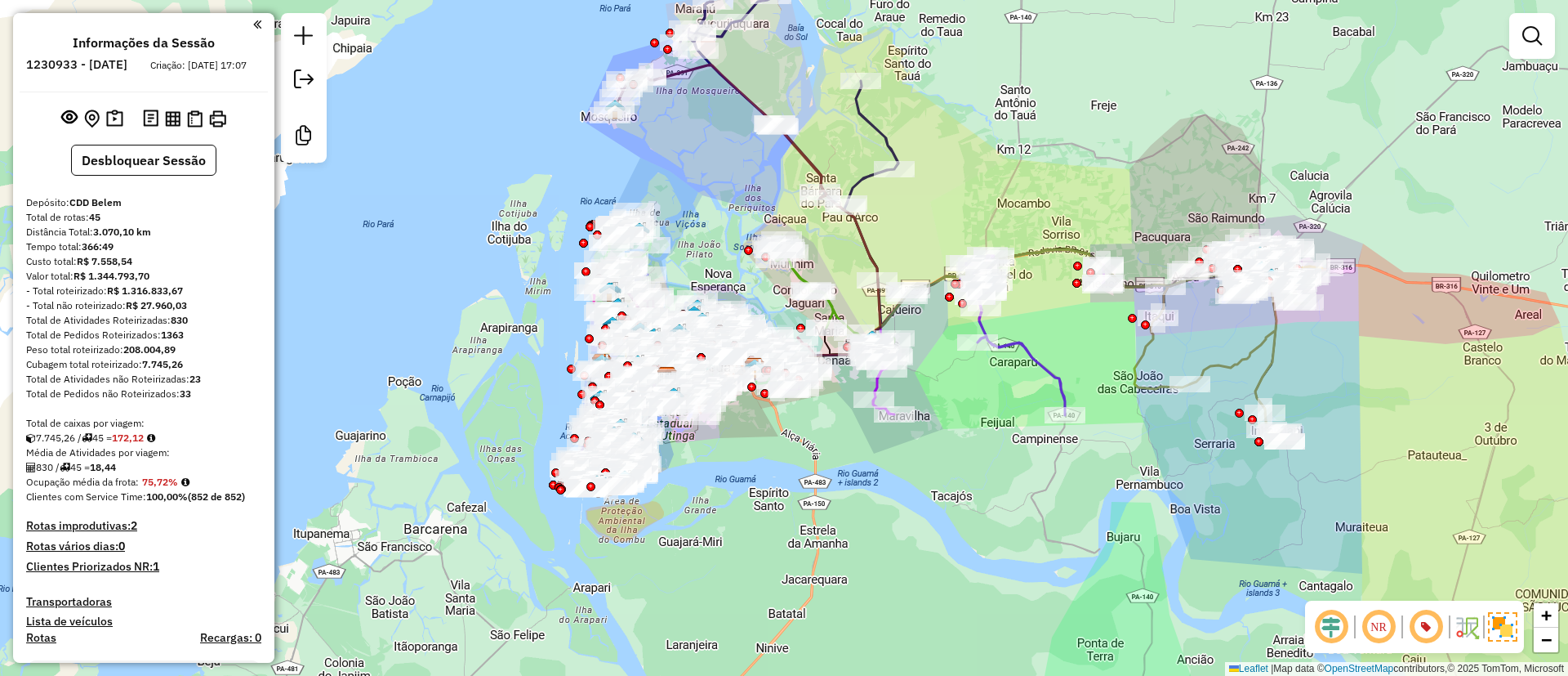
drag, startPoint x: 932, startPoint y: 139, endPoint x: 685, endPoint y: 450, distance: 397.2
click at [685, 454] on div "Rota 5 - Placa QYP3J06 44378807 - BAR DO PAPUDO Janela de atendimento Grade de …" at bounding box center [784, 338] width 1568 height 676
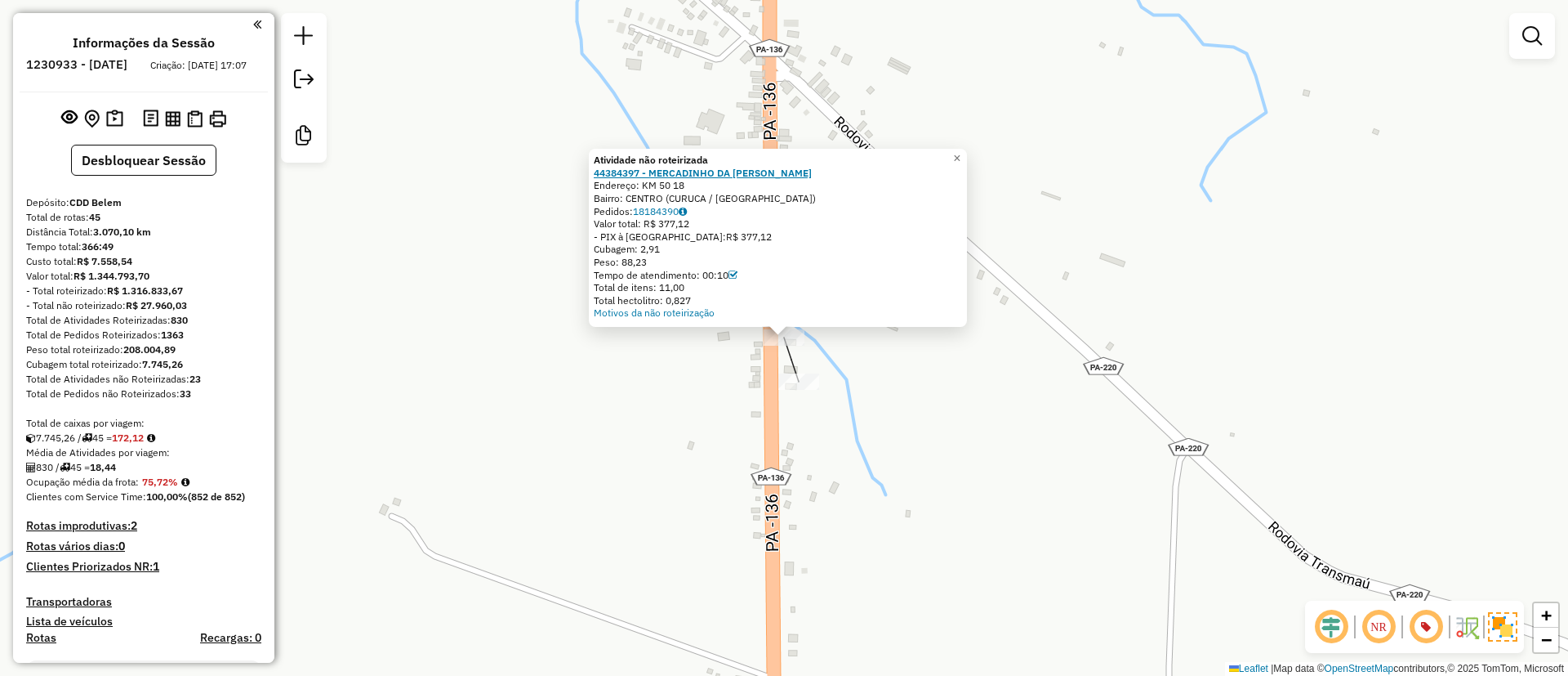
click at [686, 169] on strong "44384397 - MERCADINHO DA MARA" at bounding box center [702, 173] width 218 height 13
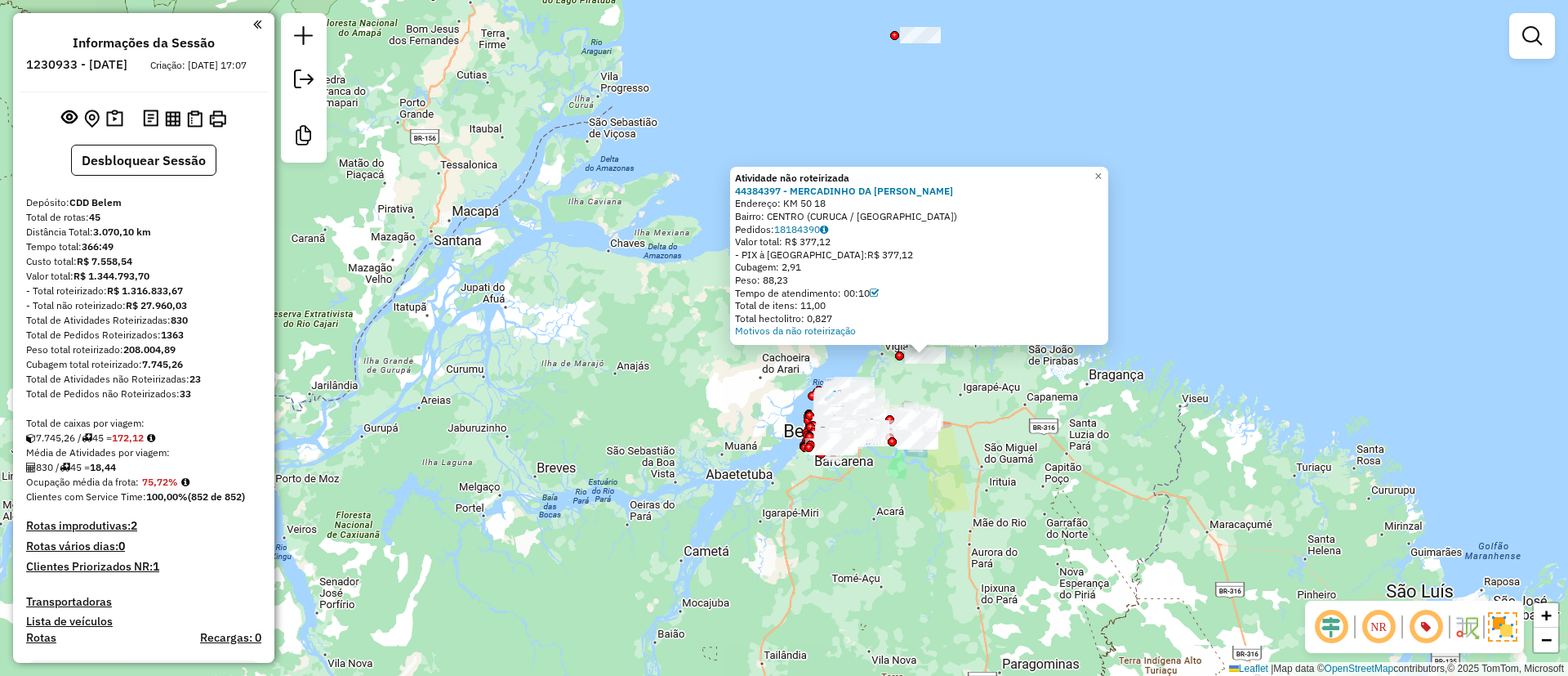
click at [597, 192] on div "Atividade não roteirizada 44384397 - MERCADINHO DA MARA Endereço: KM 50 18 Bair…" at bounding box center [784, 338] width 1568 height 676
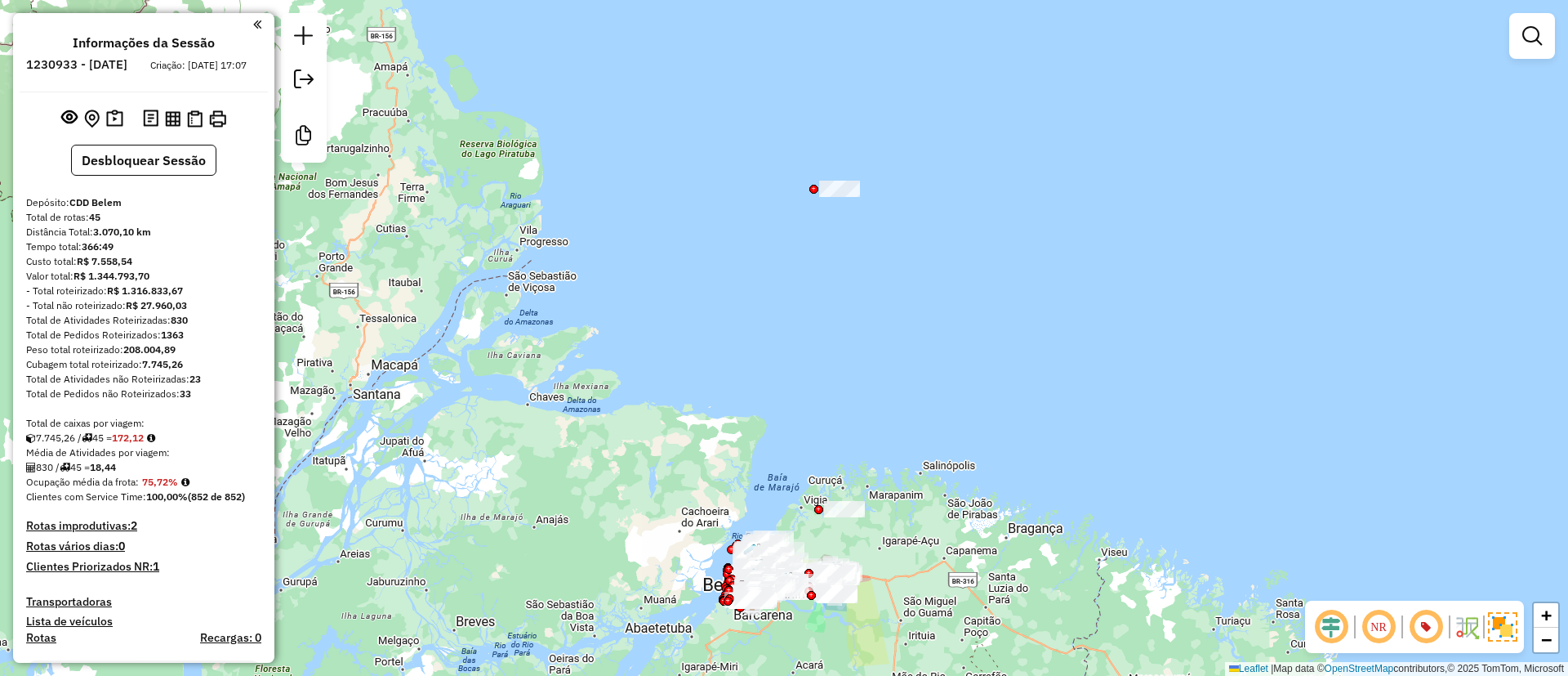
drag, startPoint x: 670, startPoint y: 230, endPoint x: 611, endPoint y: 338, distance: 123.1
click at [611, 338] on div "Janela de atendimento Grade de atendimento Capacidade Transportadoras Veículos …" at bounding box center [784, 338] width 1568 height 676
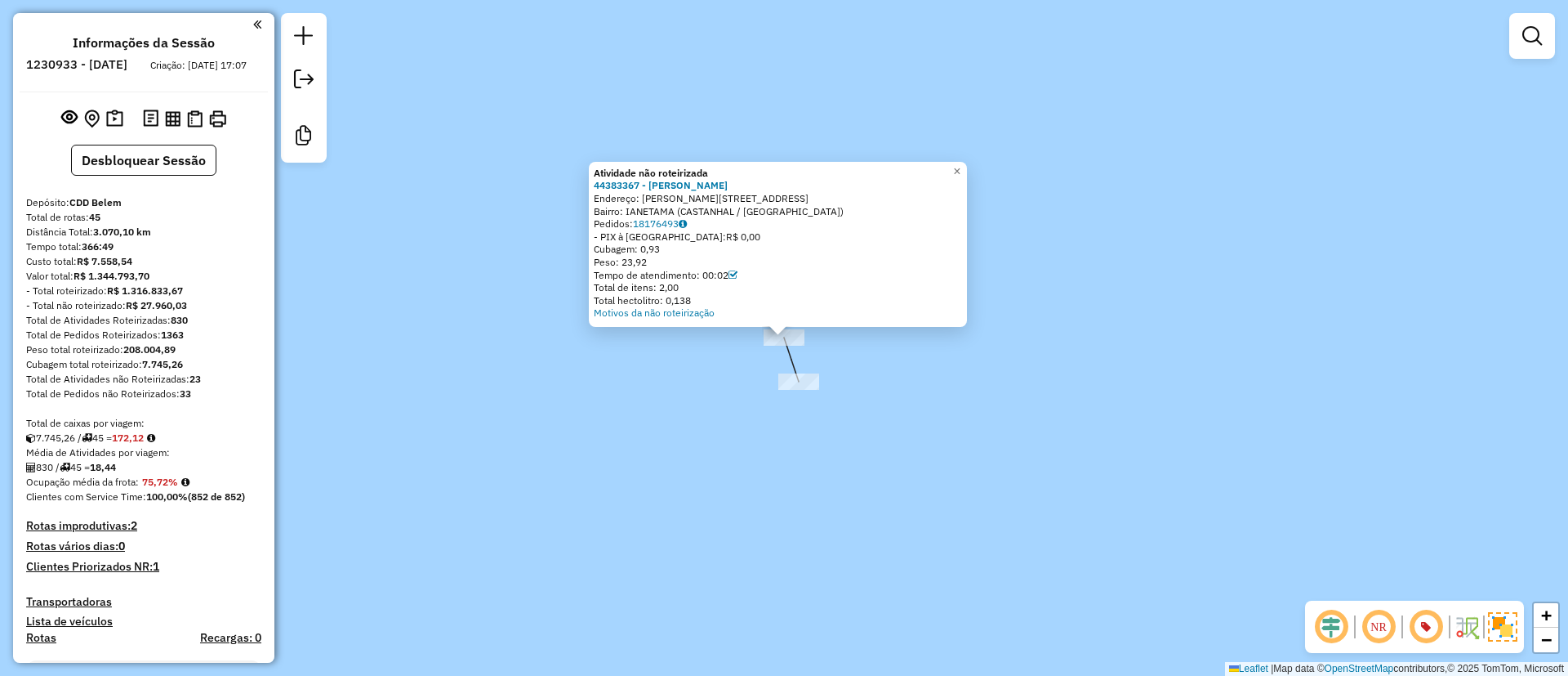
click at [648, 430] on div "Atividade não roteirizada 44383367 - MERCADINHO NONATO Endereço: ALAMEDA ARMIND…" at bounding box center [784, 338] width 1568 height 676
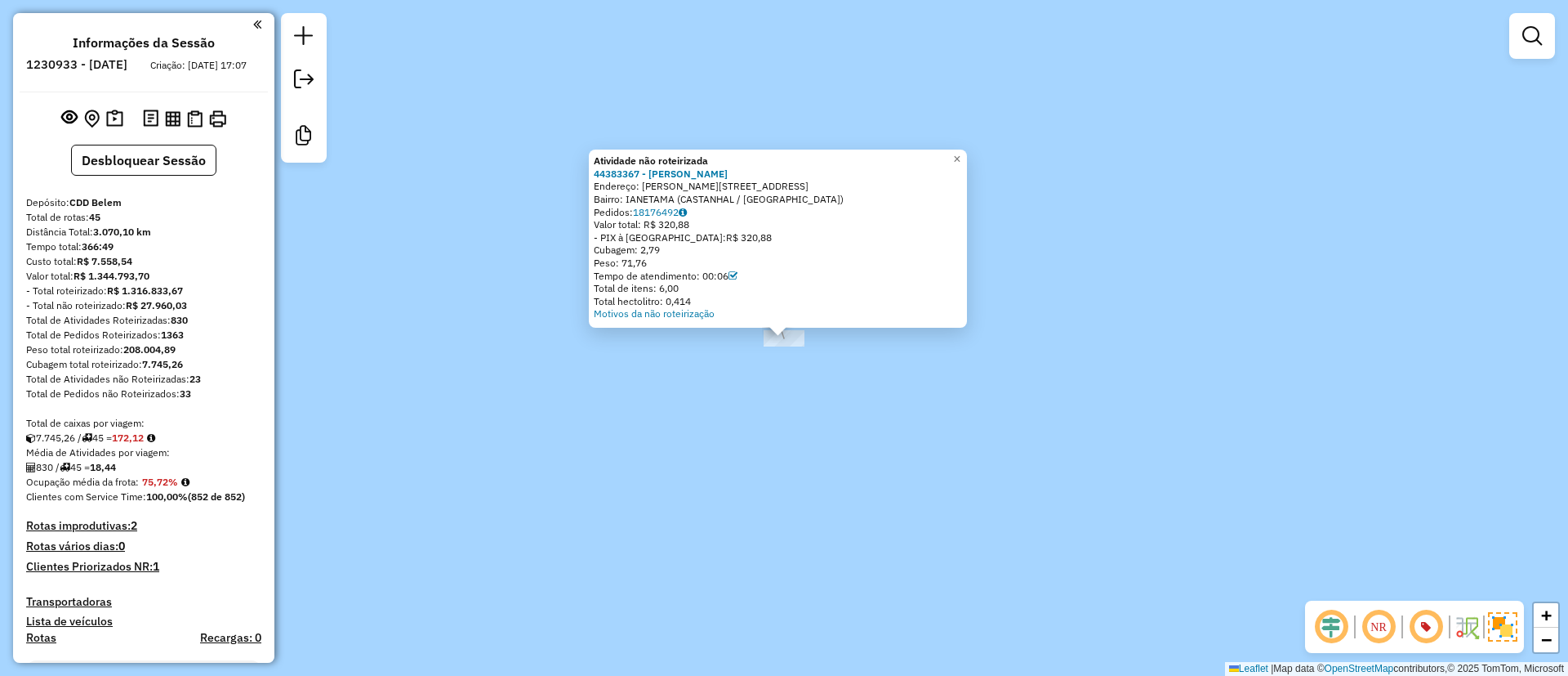
click at [718, 465] on div "Atividade não roteirizada 44383367 - MERCADINHO NONATO Endereço: ALAMEDA ARMIND…" at bounding box center [784, 338] width 1568 height 676
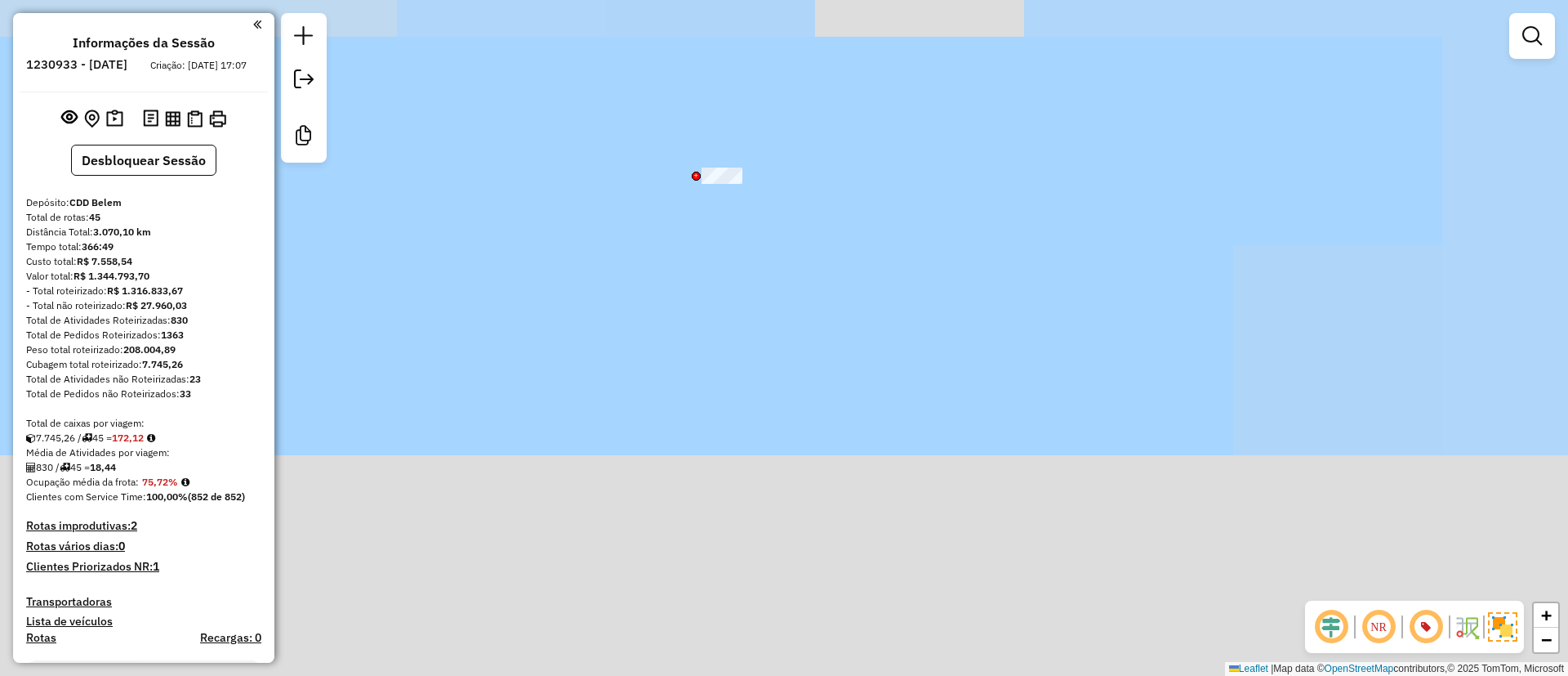
drag, startPoint x: 857, startPoint y: 455, endPoint x: 833, endPoint y: 96, distance: 359.8
click at [835, 97] on div "Janela de atendimento Grade de atendimento Capacidade Transportadoras Veículos …" at bounding box center [784, 338] width 1568 height 676
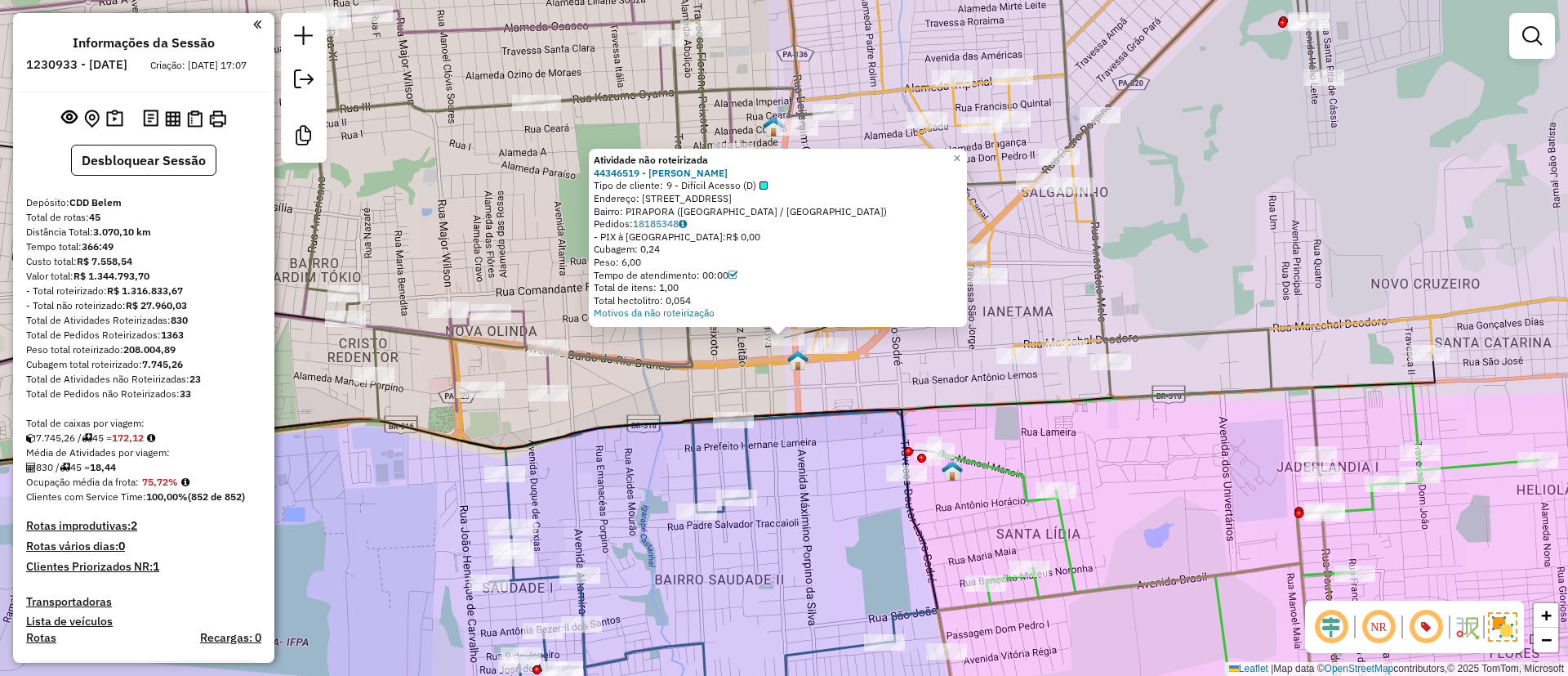
click at [1053, 247] on div "Atividade não roteirizada 44346519 - ANTONIO EDILSON FERR Tipo de cliente: 9 - …" at bounding box center [784, 338] width 1568 height 676
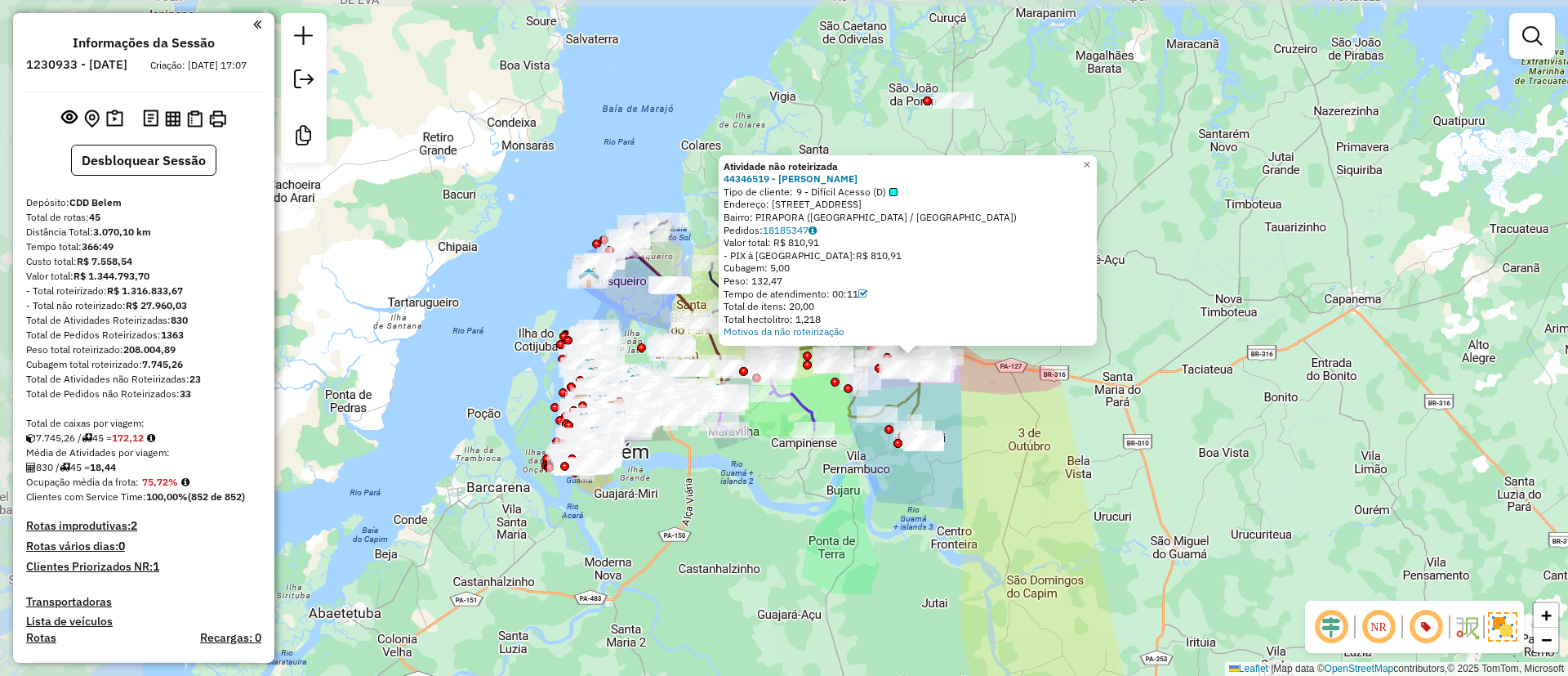
drag, startPoint x: 704, startPoint y: 397, endPoint x: 1028, endPoint y: 466, distance: 331.3
click at [1028, 466] on div "Atividade não roteirizada 44346519 - ANTONIO EDILSON FERR Tipo de cliente: 9 - …" at bounding box center [784, 338] width 1568 height 676
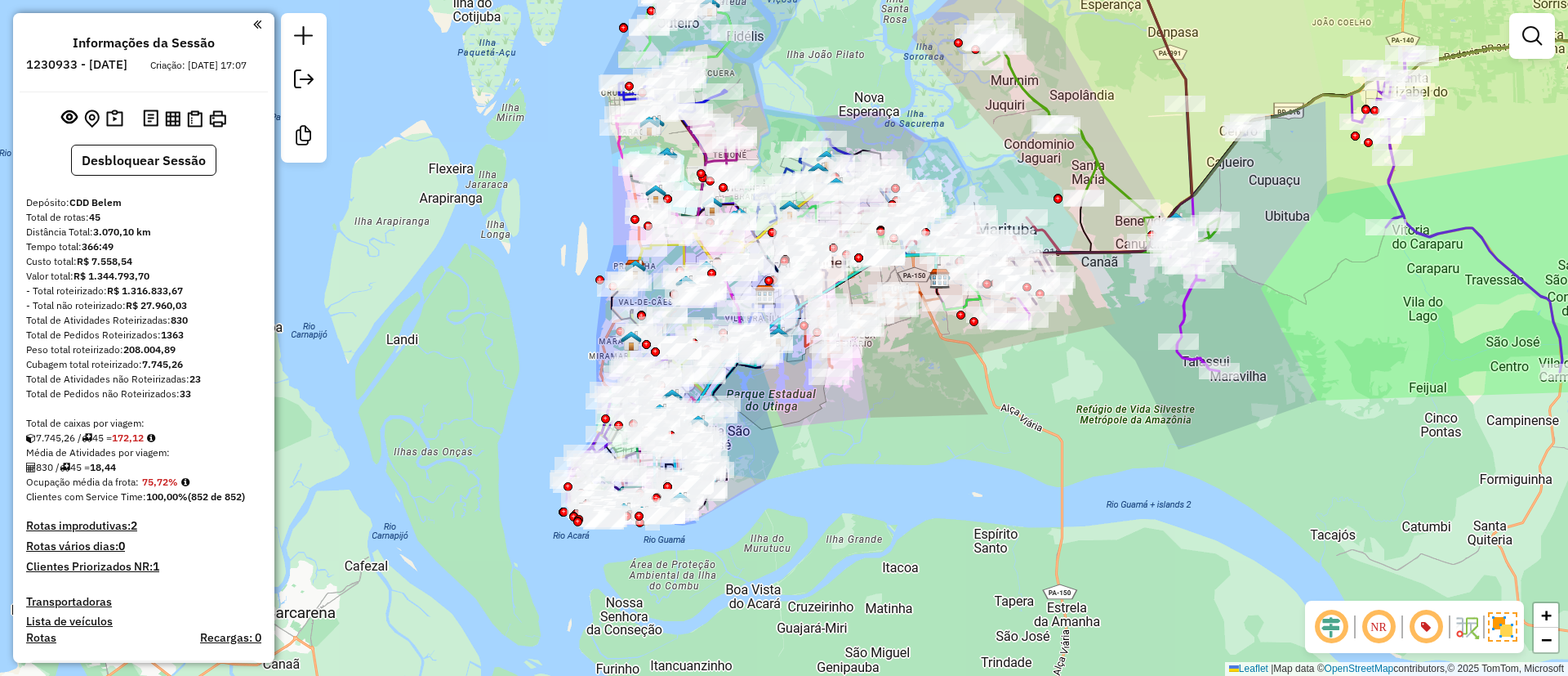
drag, startPoint x: 856, startPoint y: 585, endPoint x: 886, endPoint y: 395, distance: 192.4
click at [901, 375] on div "Atividade não roteirizada 44346519 - ANTONIO EDILSON FERR Tipo de cliente: 9 - …" at bounding box center [784, 338] width 1568 height 676
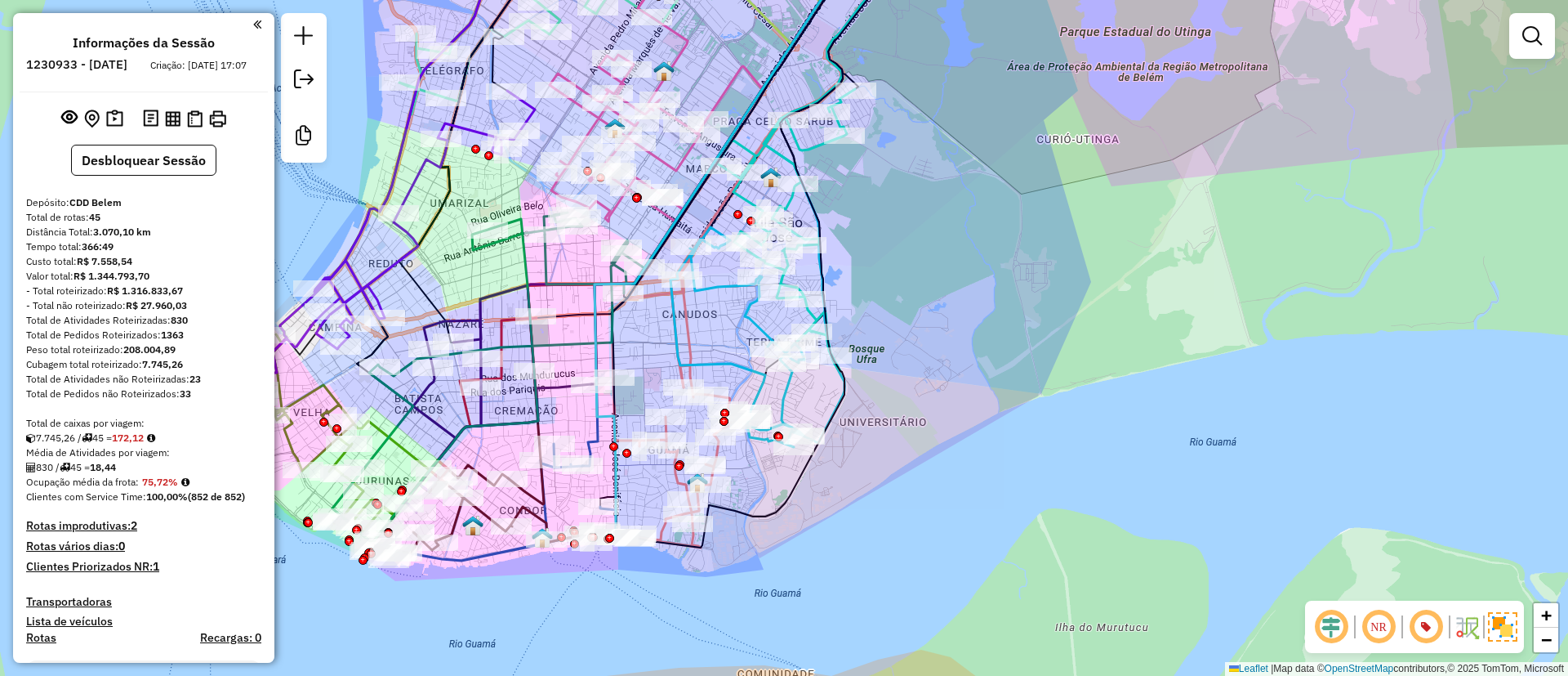
drag, startPoint x: 969, startPoint y: 399, endPoint x: 871, endPoint y: 573, distance: 199.7
click at [875, 568] on div "Rota 3 - Placa GEN0003 44381333 - MICHELE BEER Atividade não roteirizada 443465…" at bounding box center [784, 338] width 1568 height 676
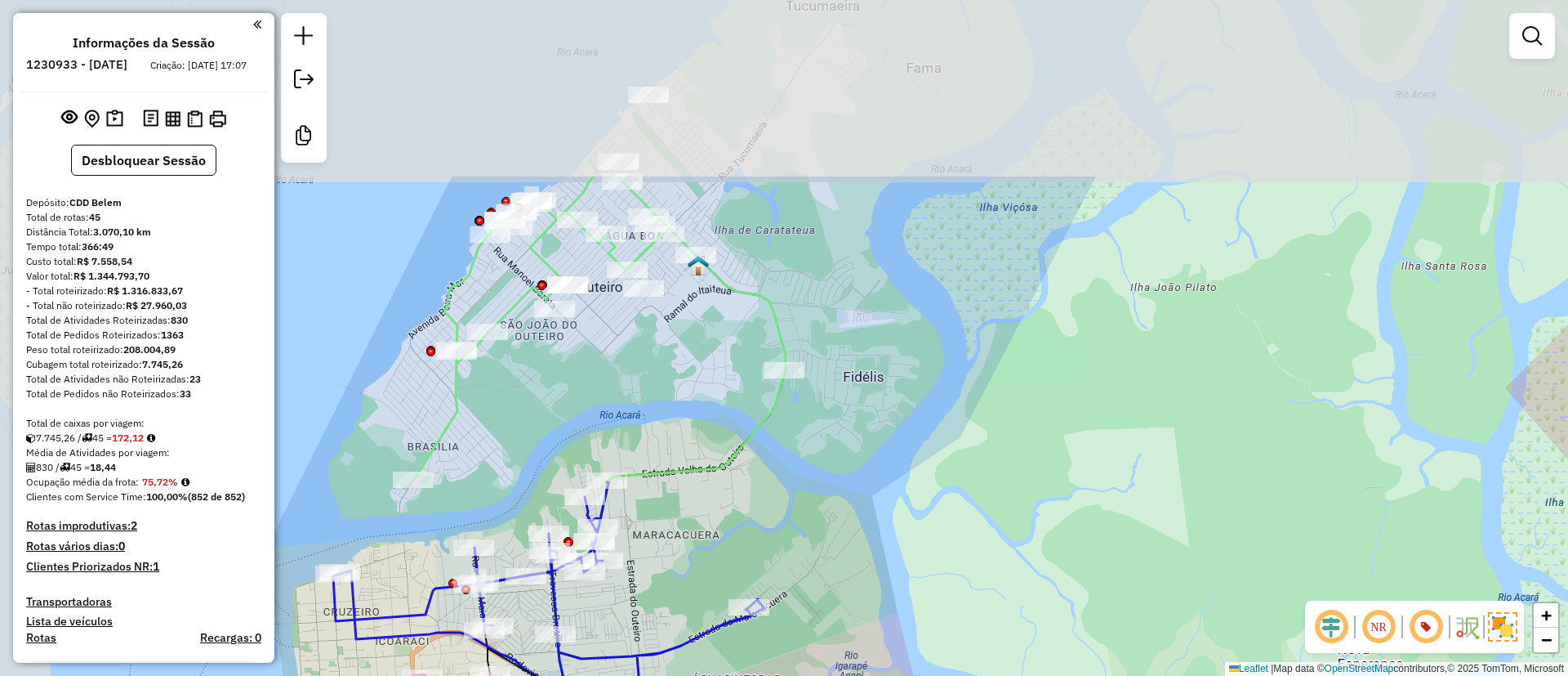
drag, startPoint x: 866, startPoint y: 110, endPoint x: 803, endPoint y: 352, distance: 250.1
click at [935, 356] on div "Rota 3 - Placa GEN0003 44381333 - MICHELE BEER Atividade não roteirizada 443465…" at bounding box center [784, 338] width 1568 height 676
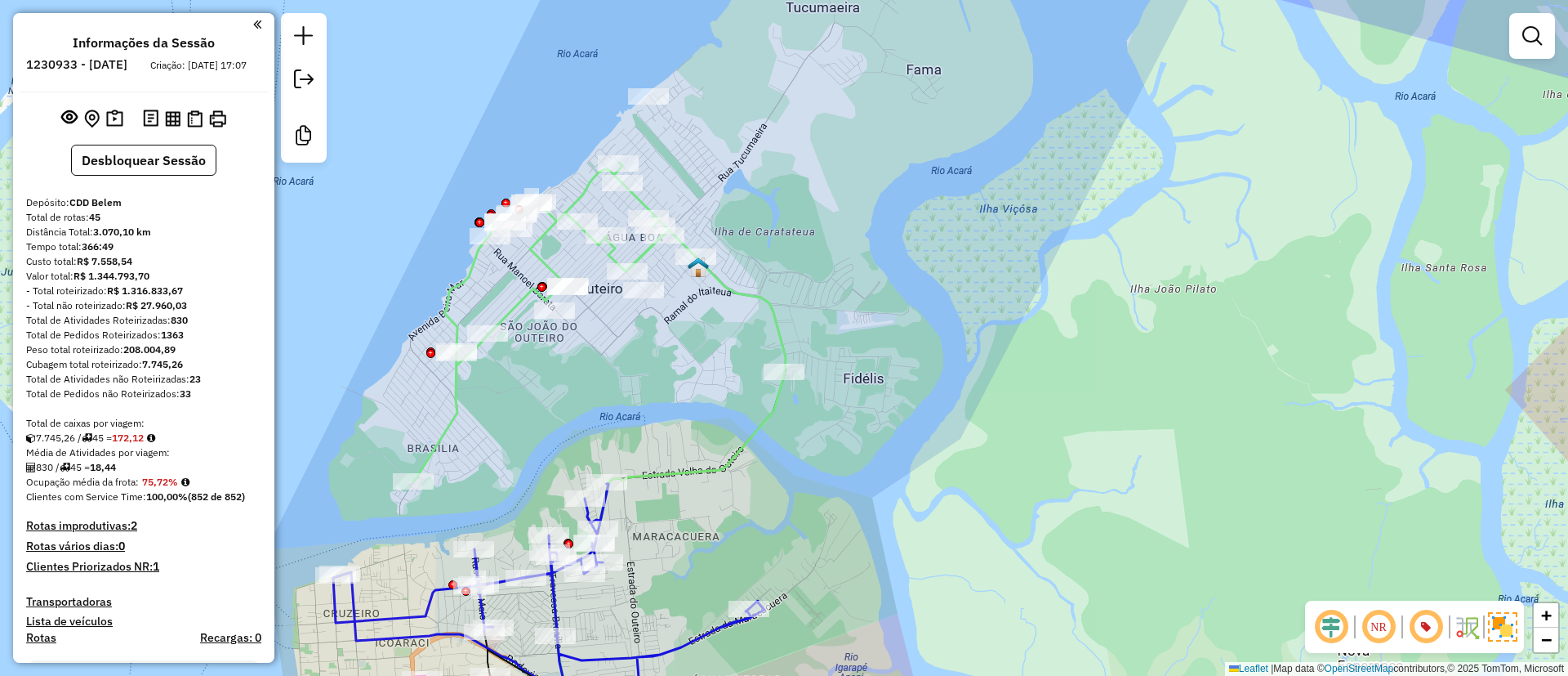
click at [541, 246] on icon at bounding box center [599, 322] width 371 height 319
select select "**********"
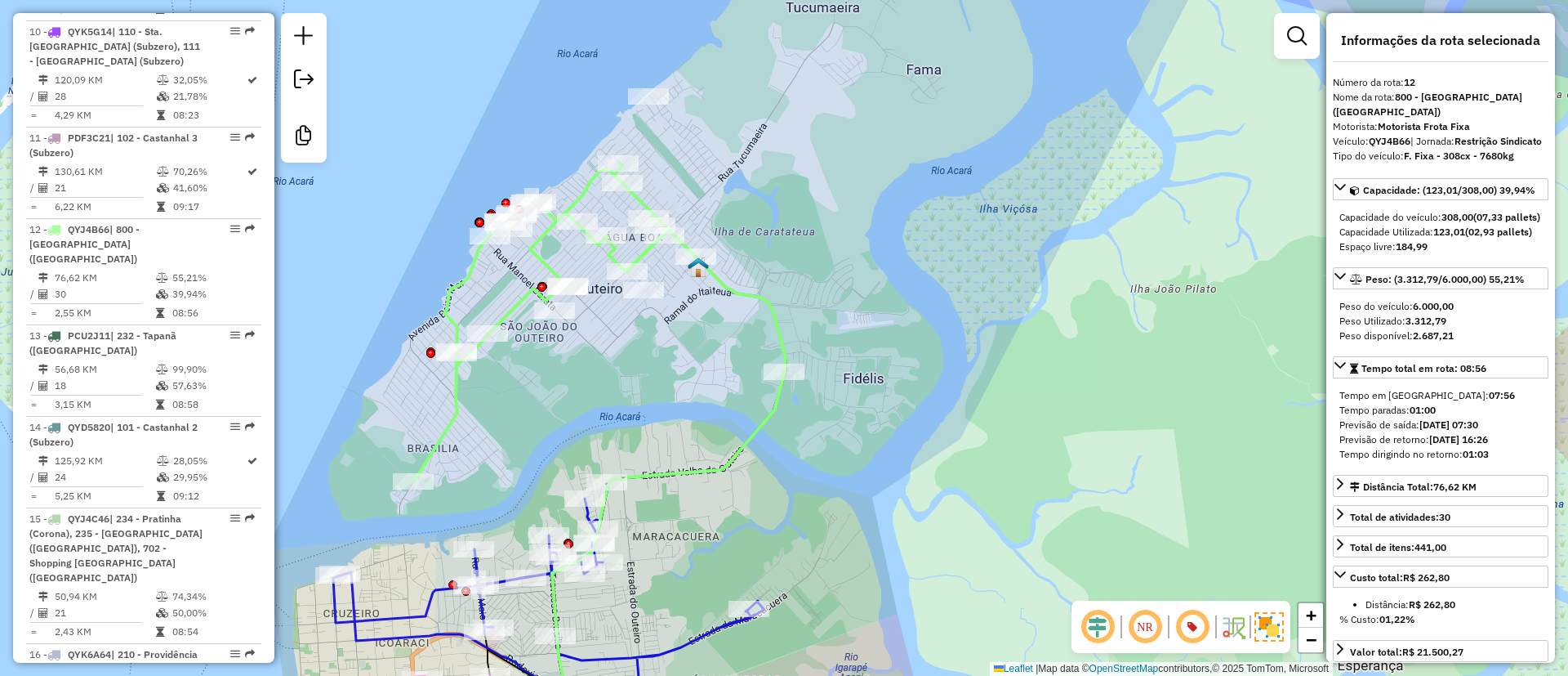
scroll to position [1765, 0]
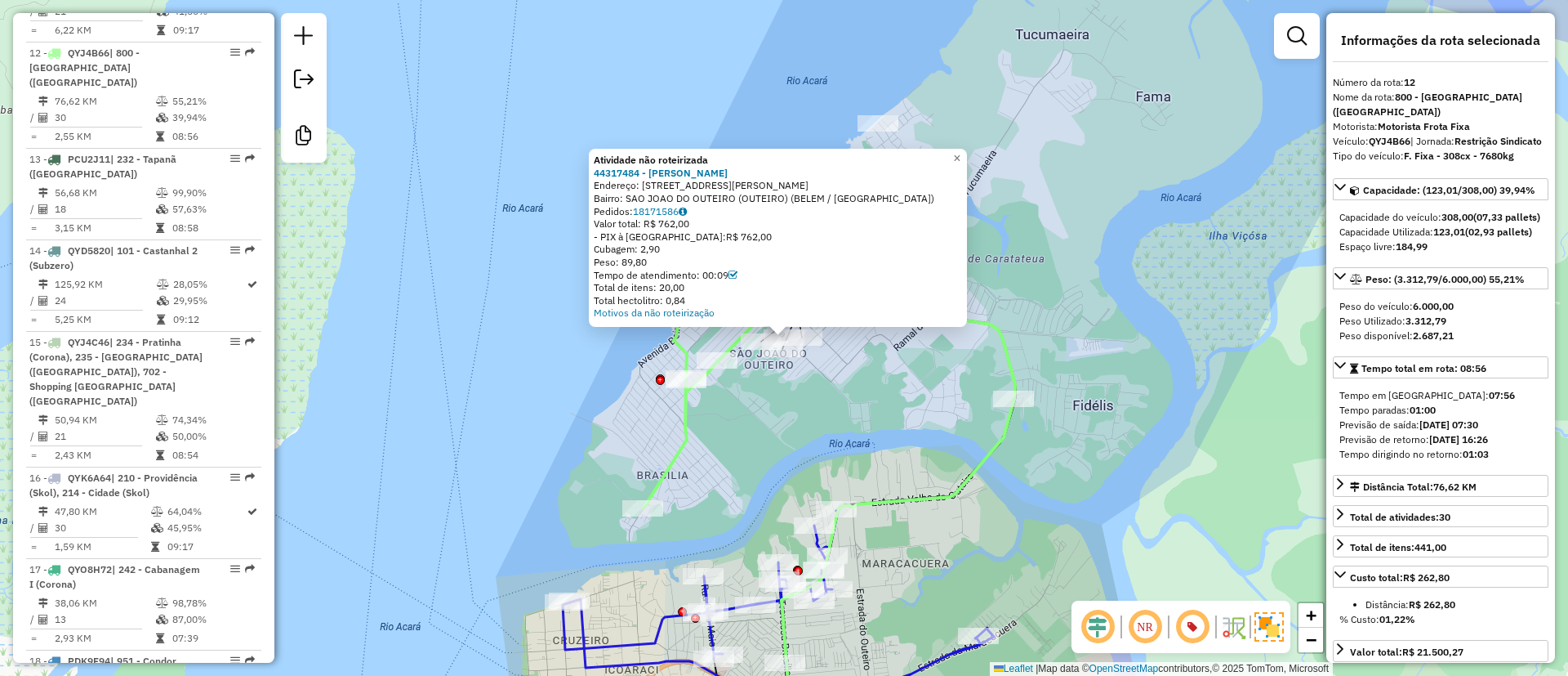
click at [860, 389] on div "Atividade não roteirizada 44317484 - JOSE NAZARENO PATRIC Endereço: R MANOEL BA…" at bounding box center [784, 338] width 1568 height 676
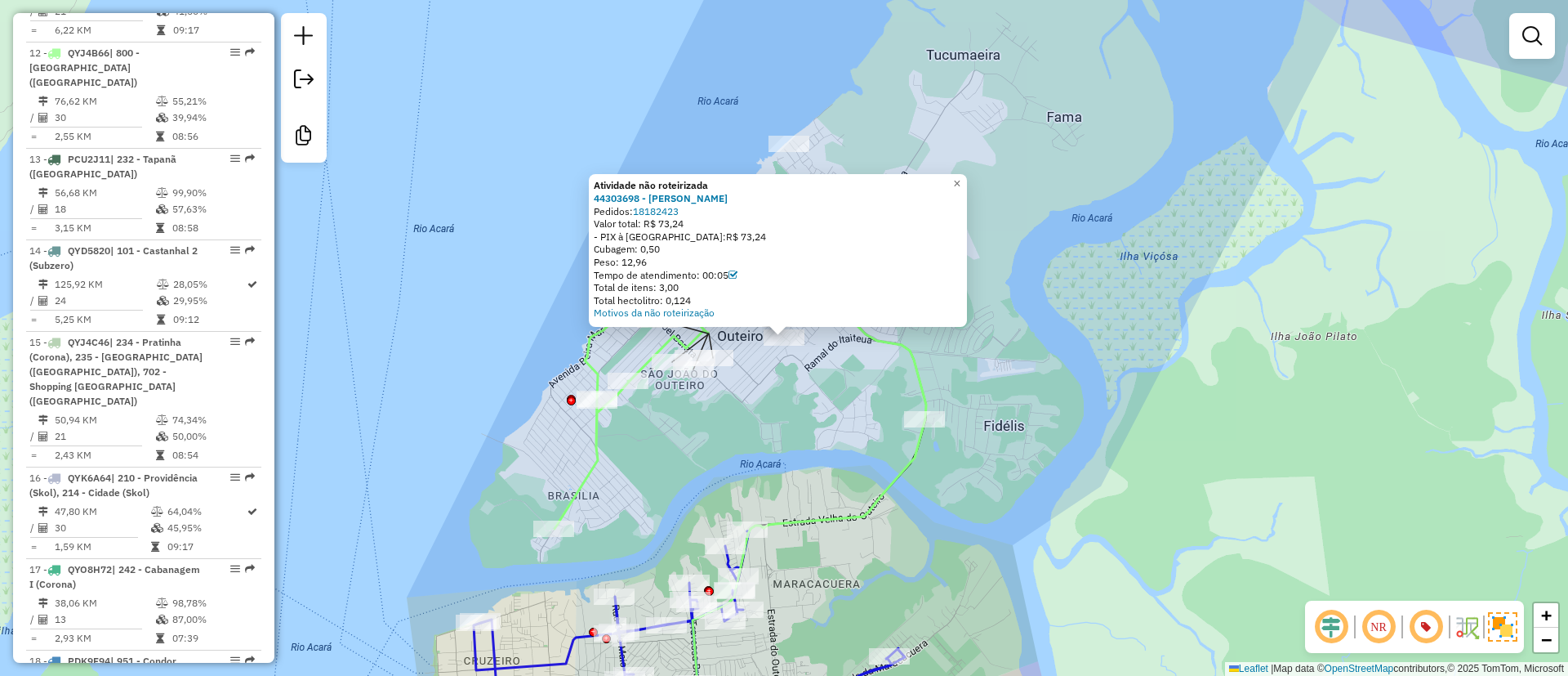
click at [956, 108] on div "Atividade não roteirizada 44303698 - DJANES PEREIRA Pedidos: 18182423 Valor tot…" at bounding box center [784, 338] width 1568 height 676
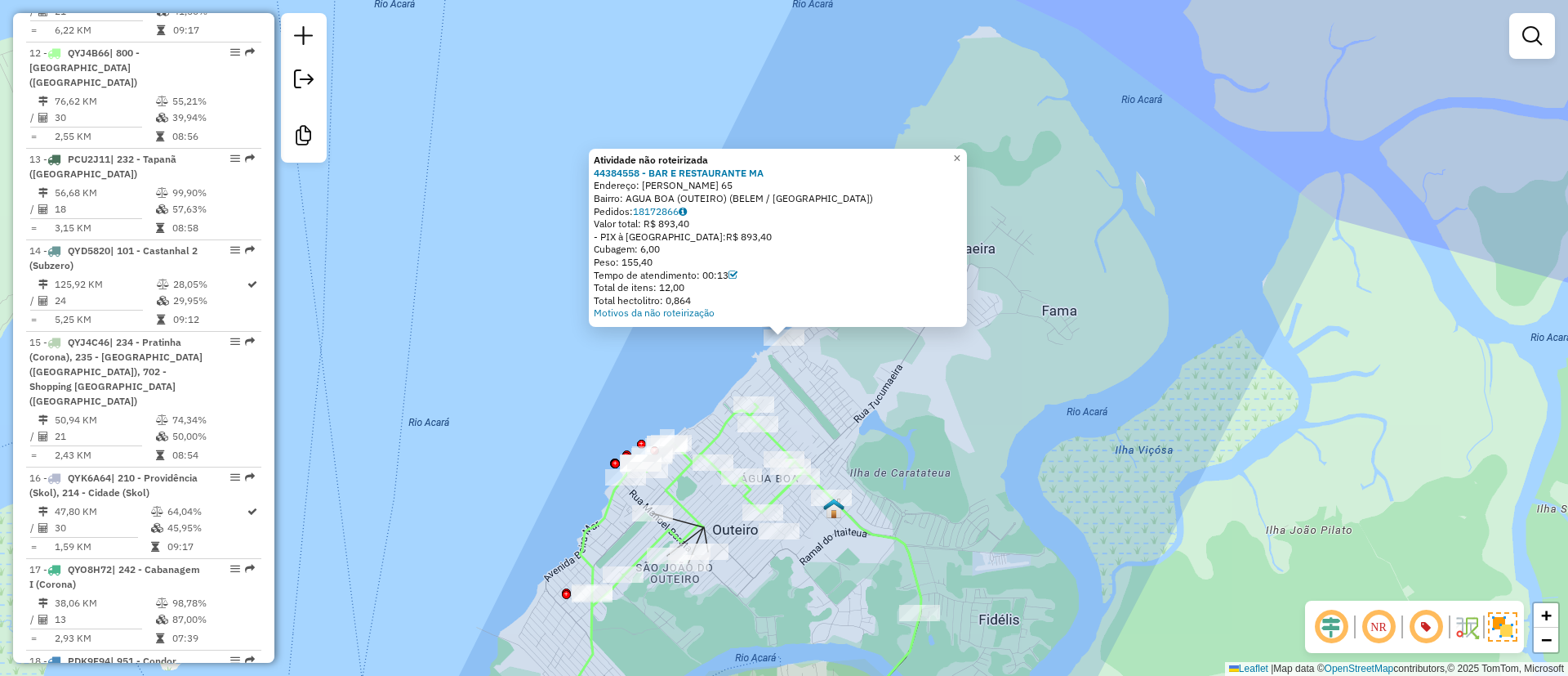
click at [925, 443] on div "Atividade não roteirizada 44384558 - BAR E RESTAURANTE MA Endereço: JADER BARBA…" at bounding box center [784, 338] width 1568 height 676
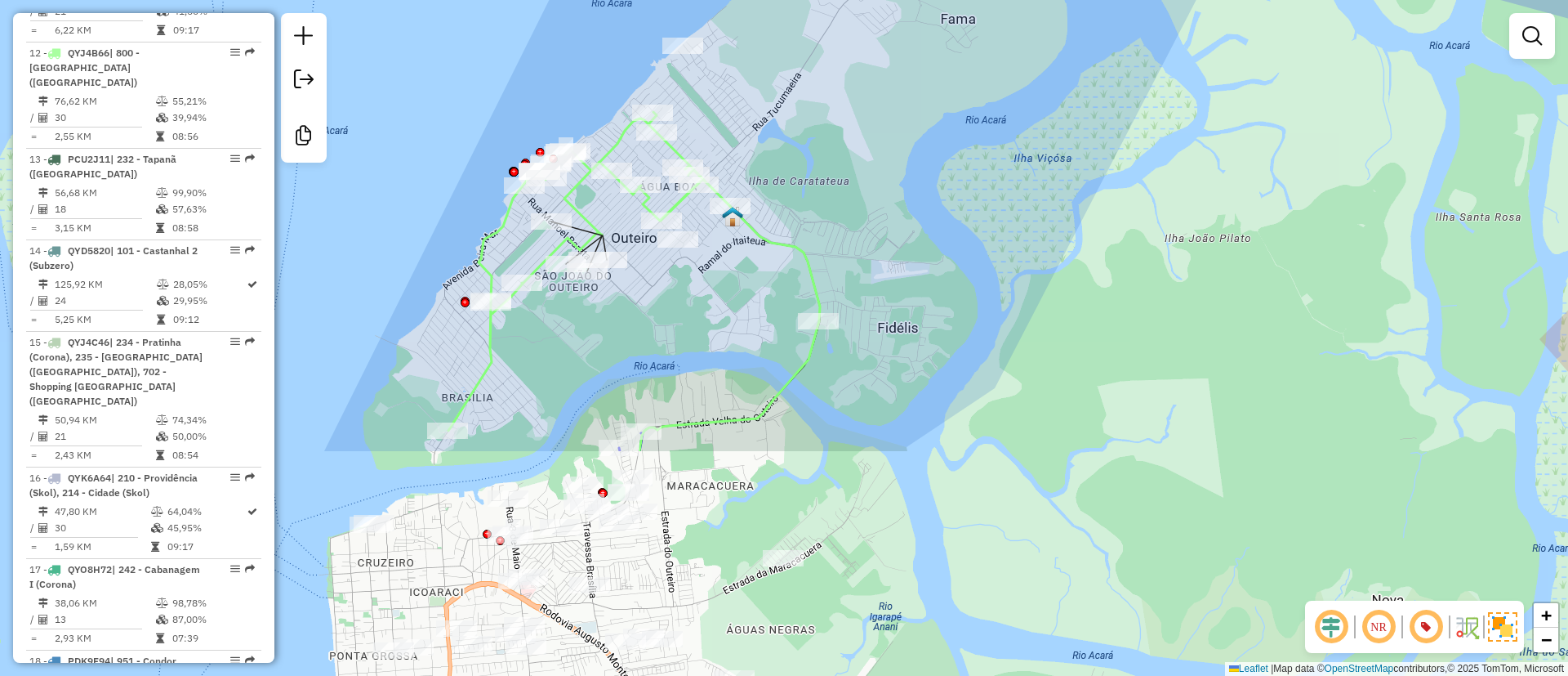
drag, startPoint x: 925, startPoint y: 361, endPoint x: 867, endPoint y: 113, distance: 254.7
click at [869, 119] on div "Janela de atendimento Grade de atendimento Capacidade Transportadoras Veículos …" at bounding box center [784, 338] width 1568 height 676
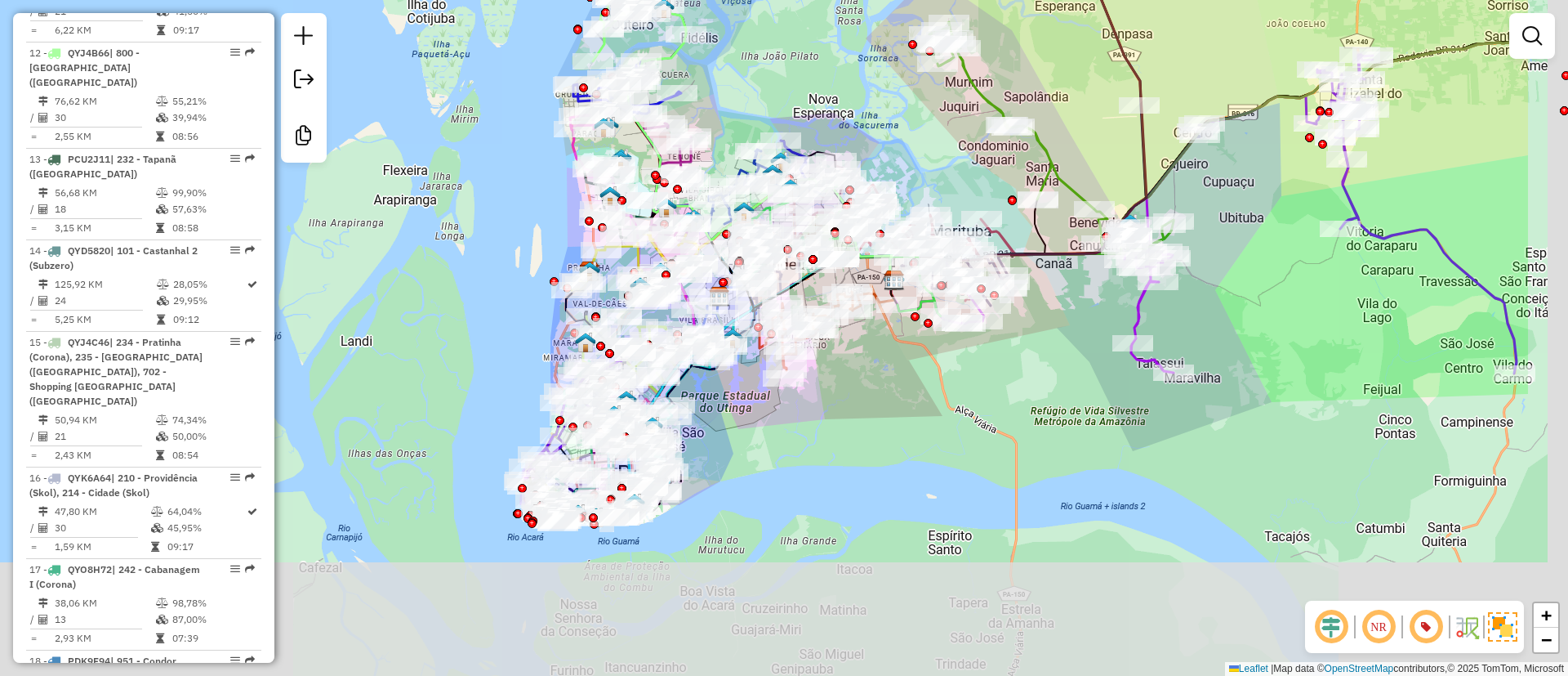
drag, startPoint x: 1010, startPoint y: 300, endPoint x: 836, endPoint y: 87, distance: 275.0
click at [836, 87] on div "Janela de atendimento Grade de atendimento Capacidade Transportadoras Veículos …" at bounding box center [784, 338] width 1568 height 676
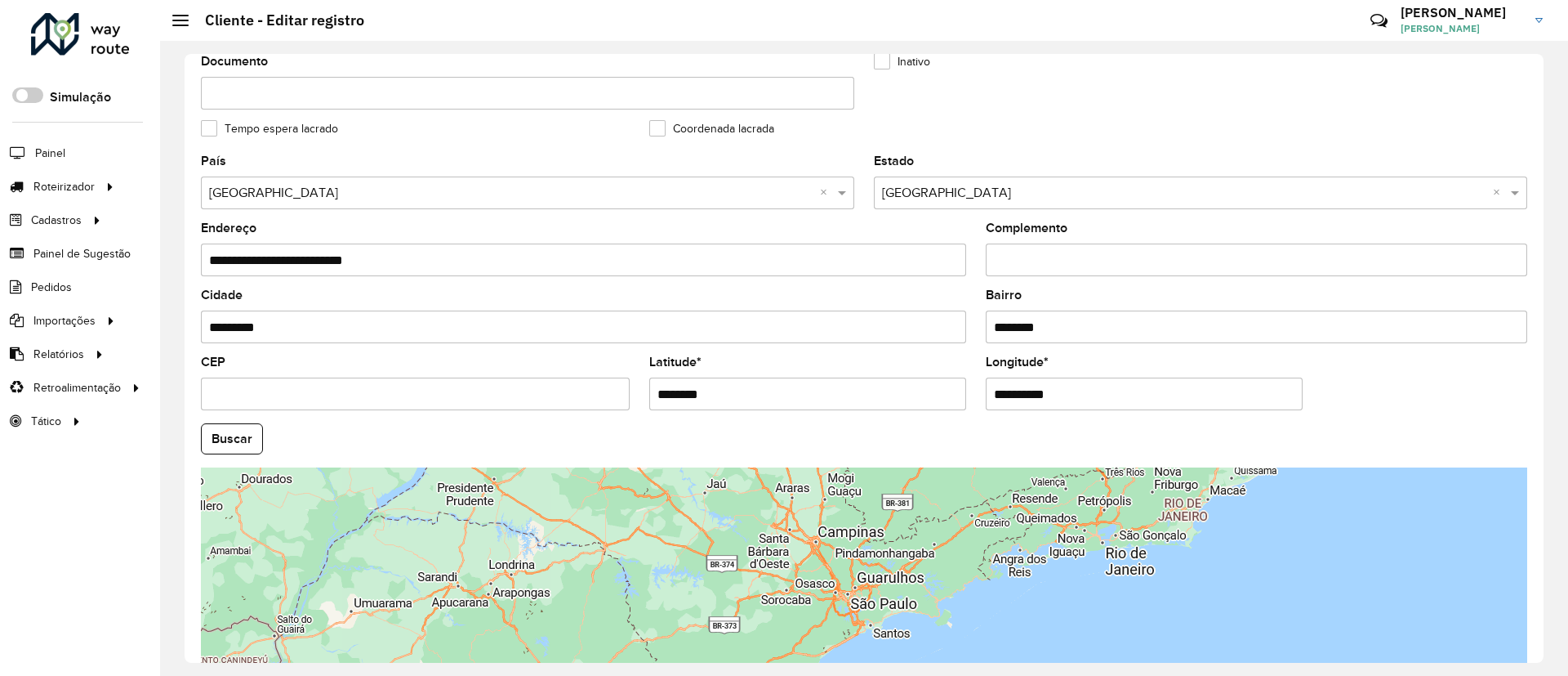
scroll to position [491, 0]
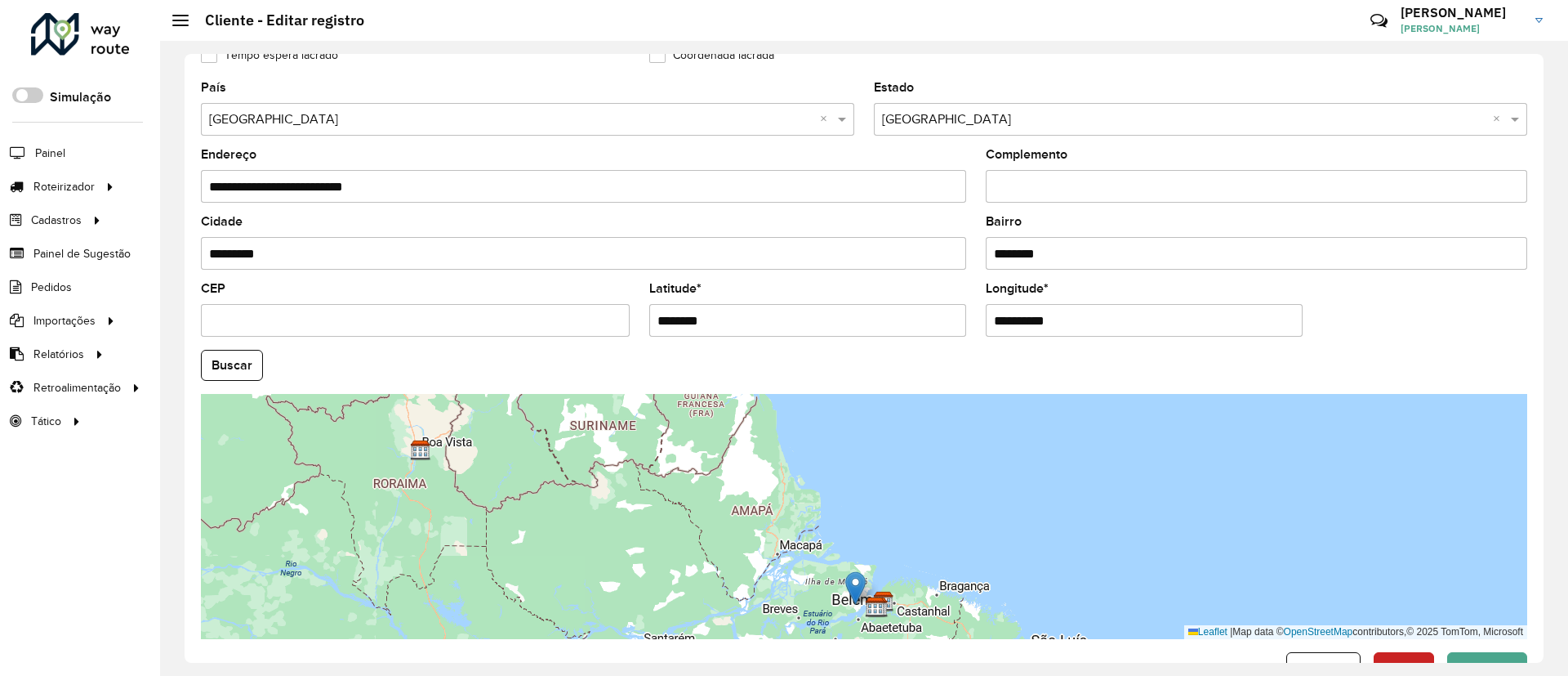
drag, startPoint x: 896, startPoint y: 491, endPoint x: 856, endPoint y: 588, distance: 104.9
click at [856, 588] on img at bounding box center [855, 587] width 21 height 33
type input "**********"
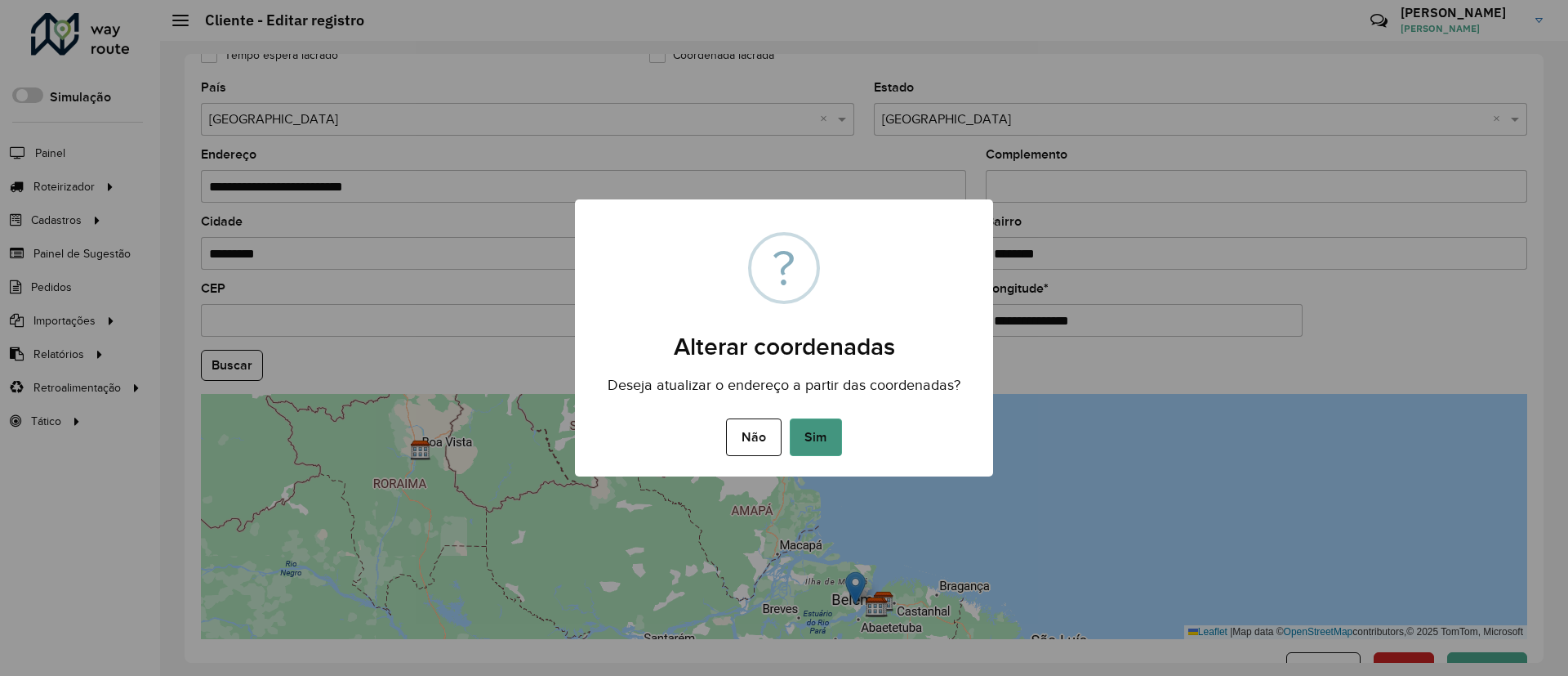
click at [816, 444] on button "Sim" at bounding box center [816, 437] width 52 height 38
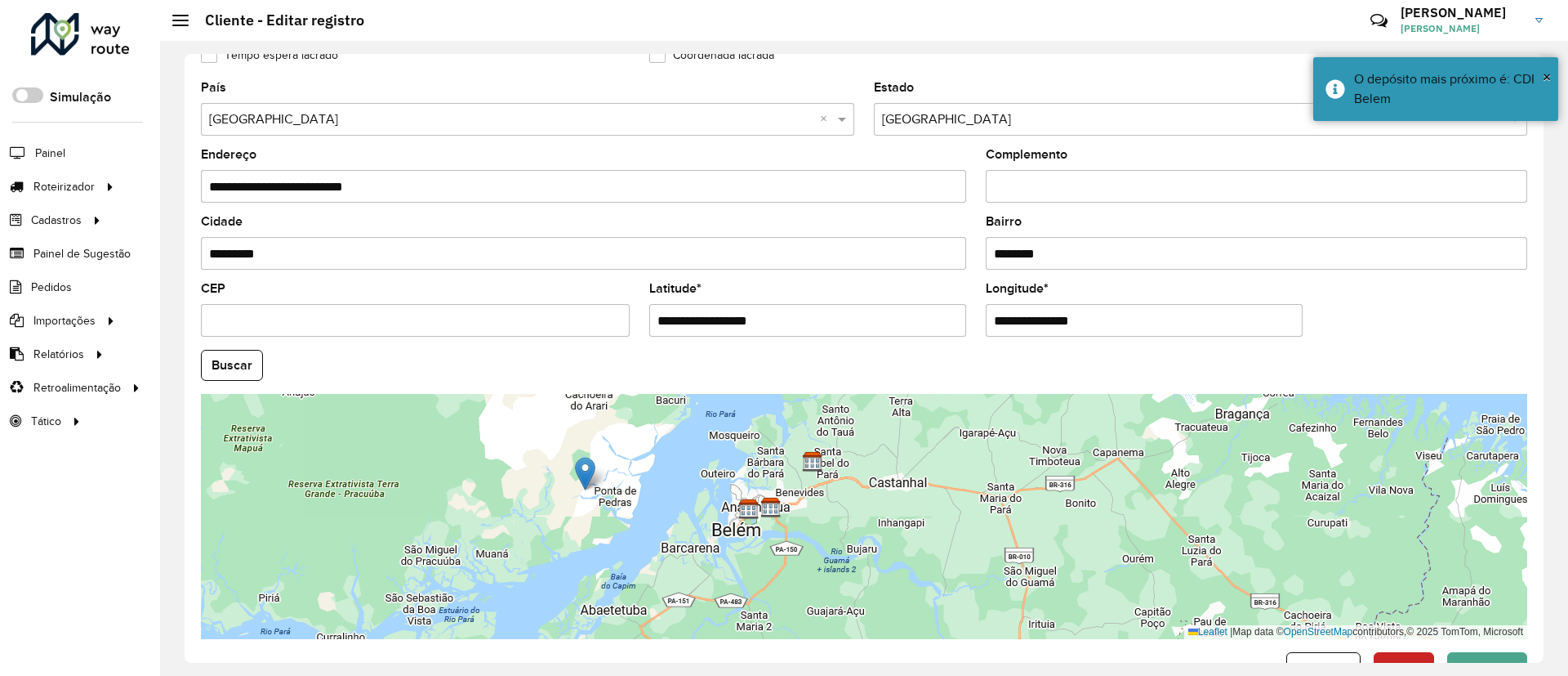
drag, startPoint x: 934, startPoint y: 595, endPoint x: 674, endPoint y: 541, distance: 265.5
click at [674, 540] on div "Leaflet | Map data © OpenStreetMap contributors,© 2025 TomTom, Microsoft" at bounding box center [863, 516] width 1326 height 245
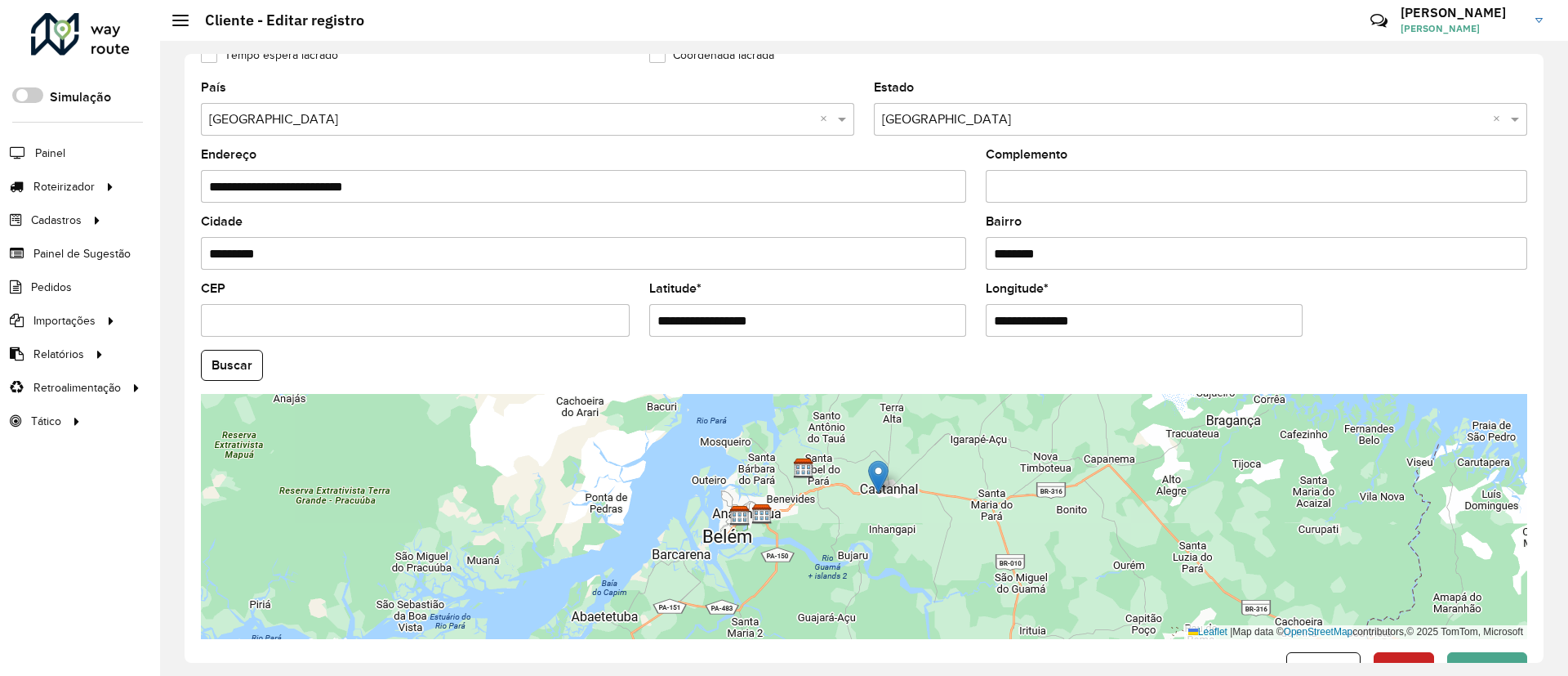
drag, startPoint x: 576, startPoint y: 483, endPoint x: 879, endPoint y: 480, distance: 303.0
click at [879, 480] on img at bounding box center [878, 476] width 21 height 33
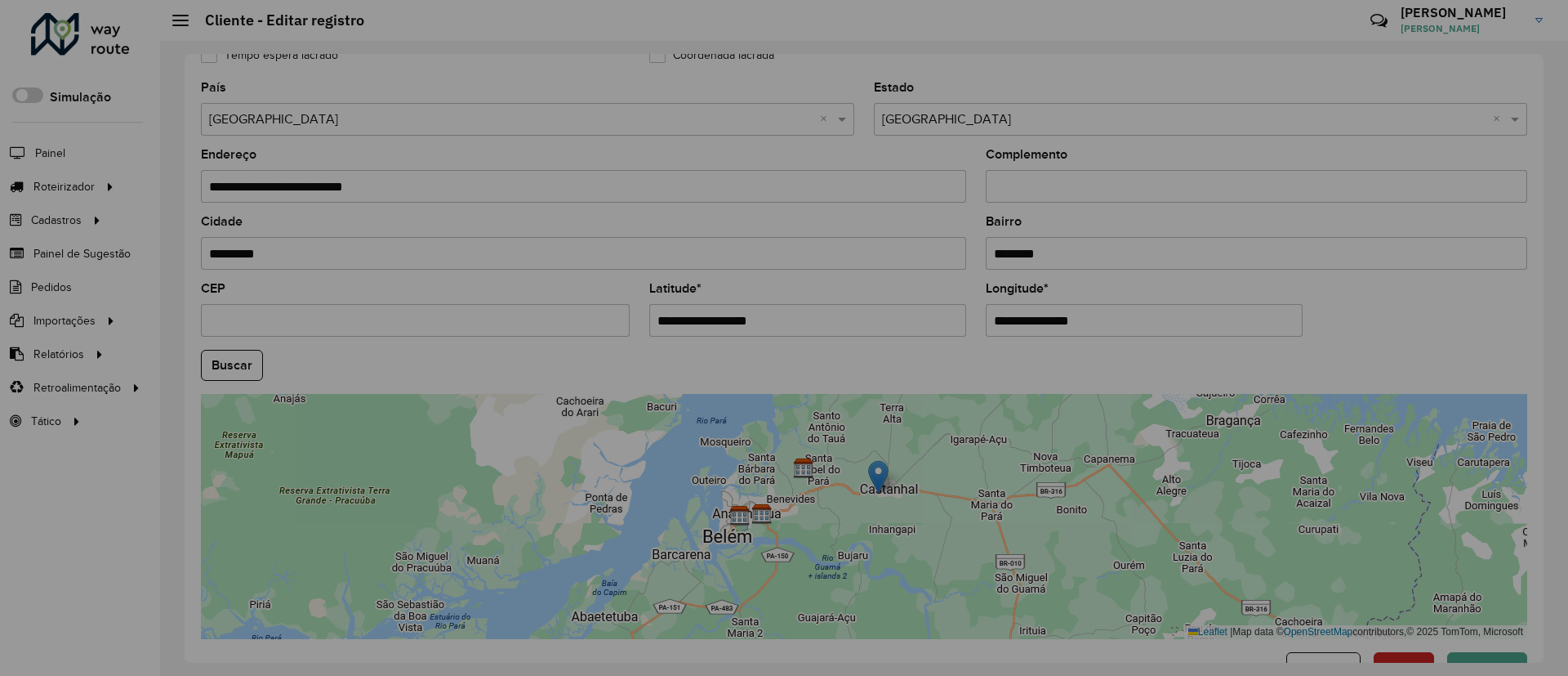
type input "**********"
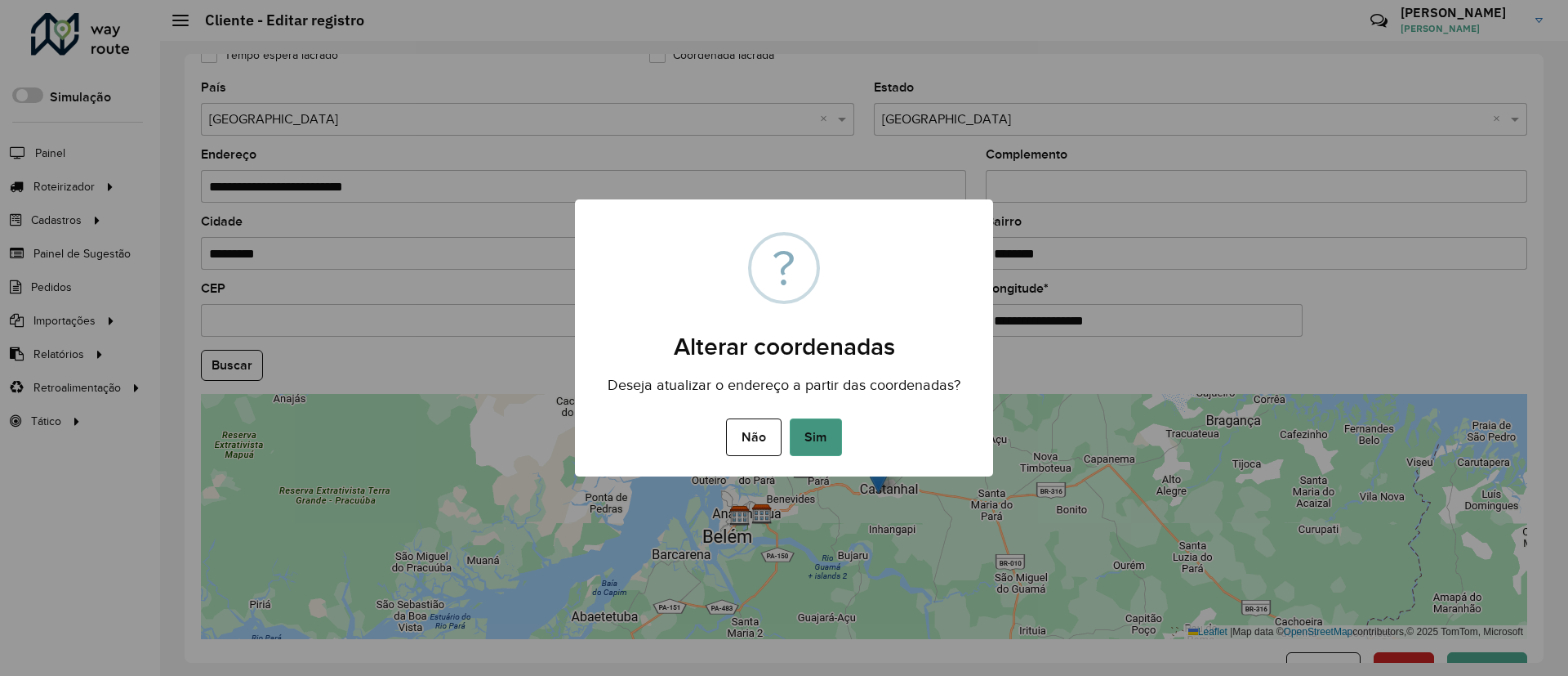
click at [814, 434] on button "Sim" at bounding box center [816, 437] width 52 height 38
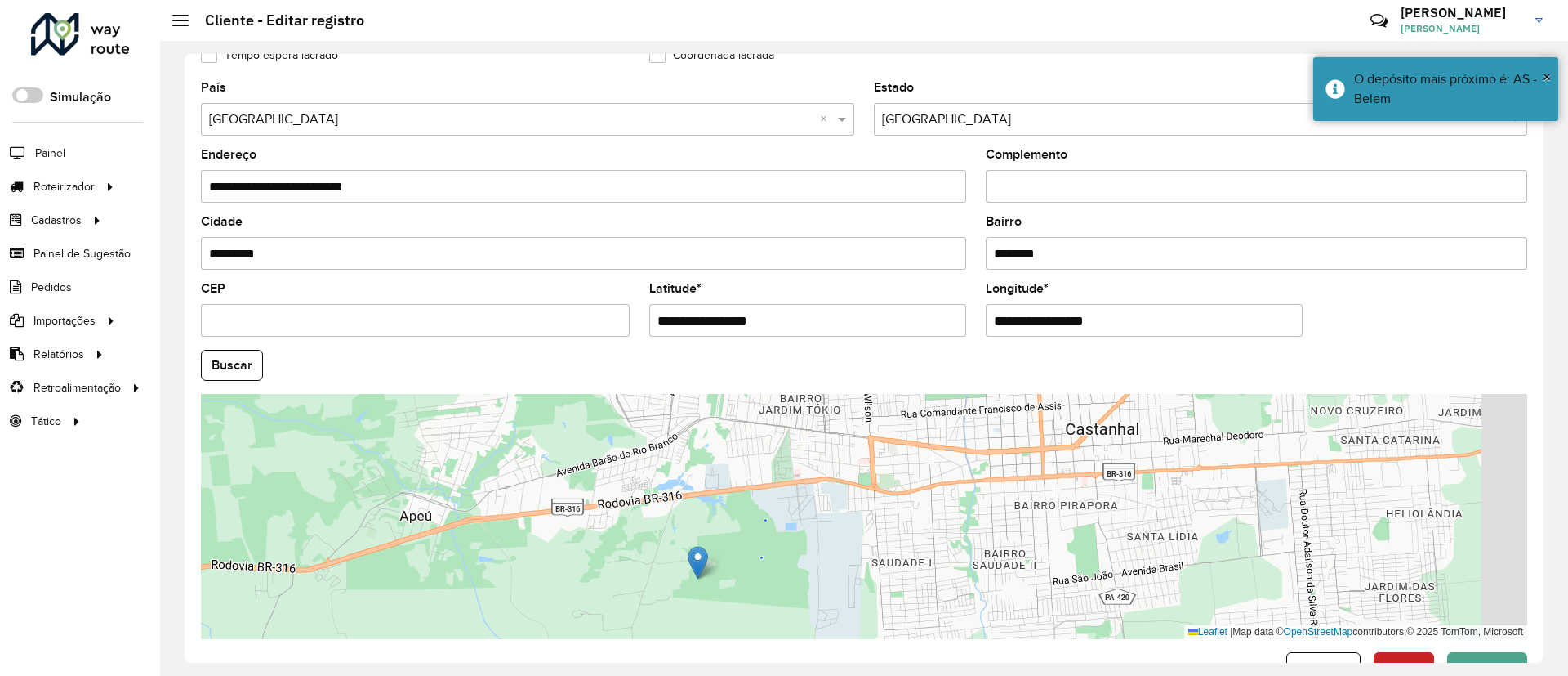
drag, startPoint x: 798, startPoint y: 576, endPoint x: 709, endPoint y: 614, distance: 96.8
click at [713, 614] on div "Leaflet | Map data © OpenStreetMap contributors,© 2025 TomTom, Microsoft" at bounding box center [863, 516] width 1326 height 245
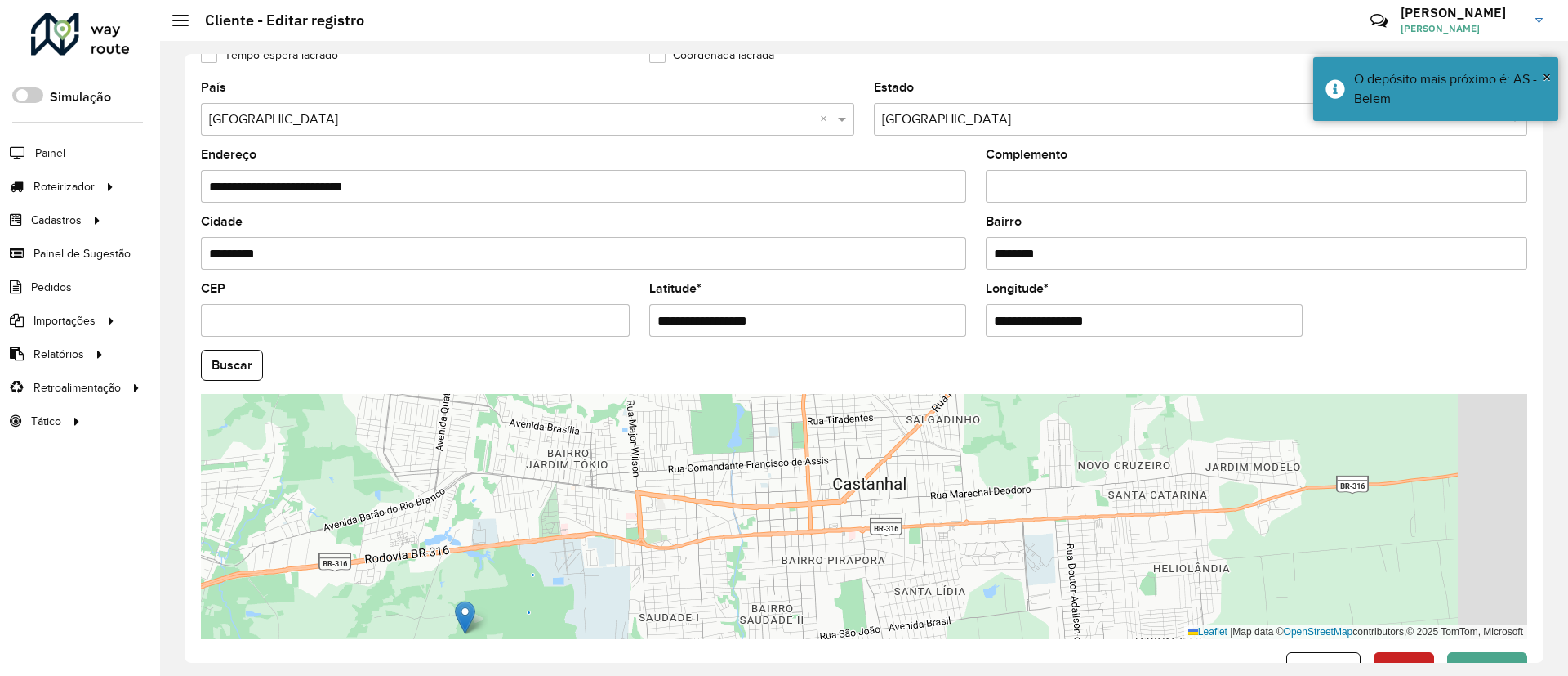
drag, startPoint x: 866, startPoint y: 567, endPoint x: 705, endPoint y: 583, distance: 161.8
click at [717, 585] on div "Leaflet | Map data © OpenStreetMap contributors,© 2025 TomTom, Microsoft" at bounding box center [863, 516] width 1326 height 245
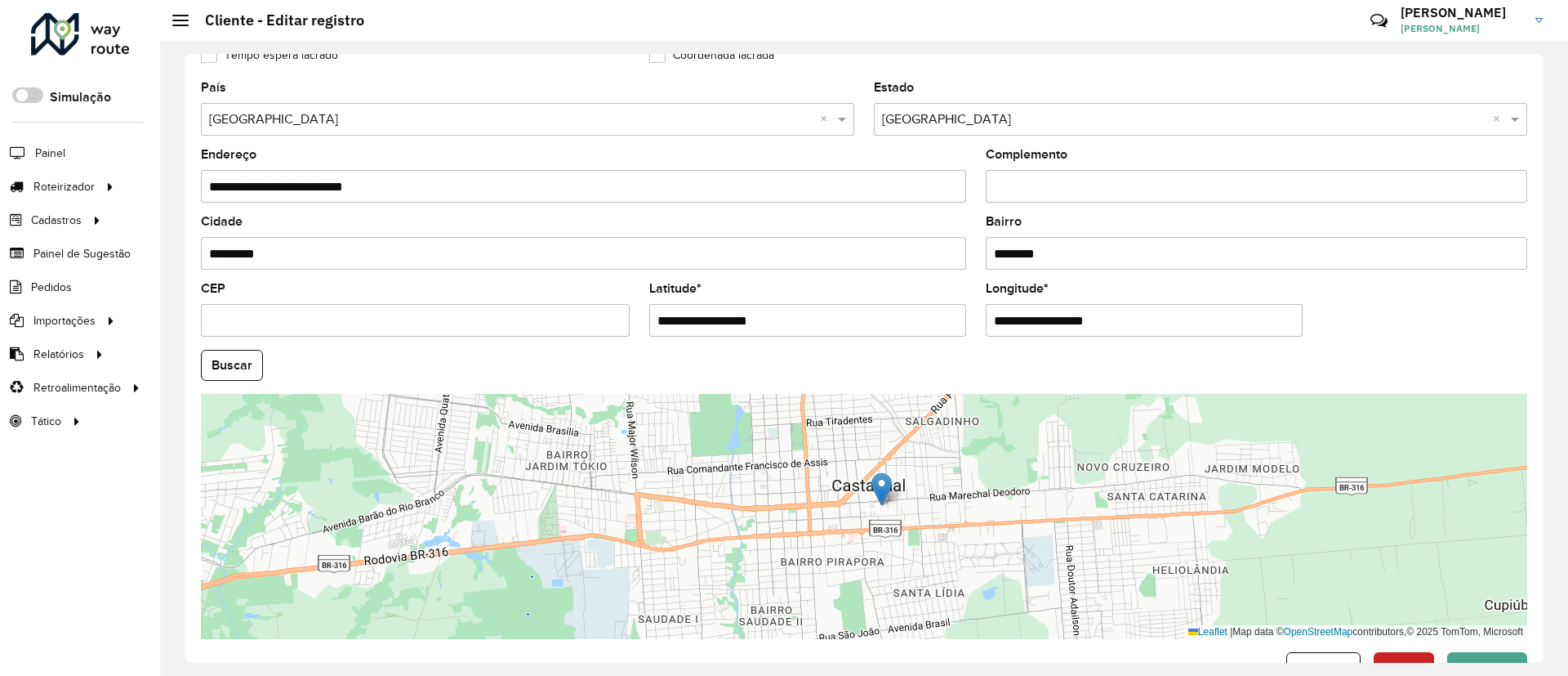
drag, startPoint x: 463, startPoint y: 620, endPoint x: 882, endPoint y: 491, distance: 438.4
click at [882, 491] on img at bounding box center [882, 489] width 21 height 33
type input "**********"
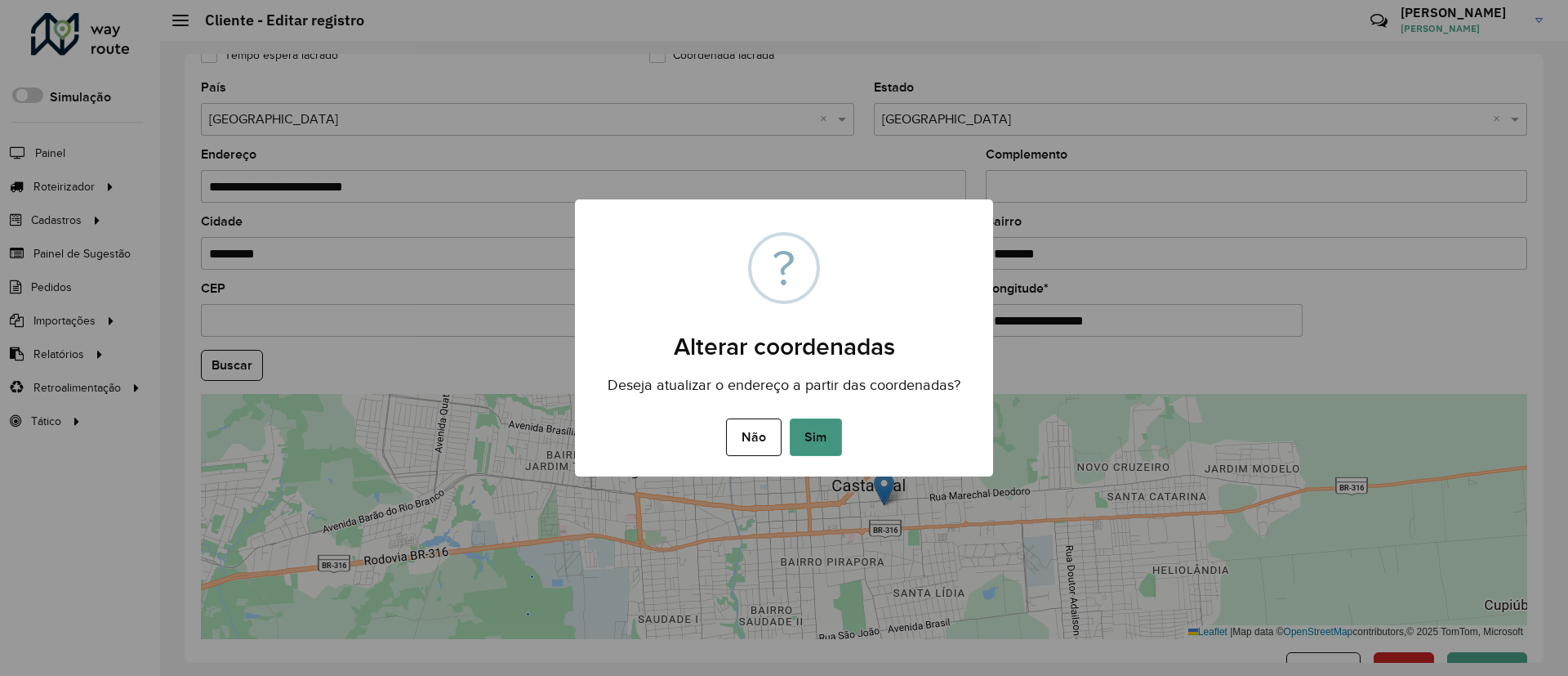
click at [828, 435] on button "Sim" at bounding box center [816, 437] width 52 height 38
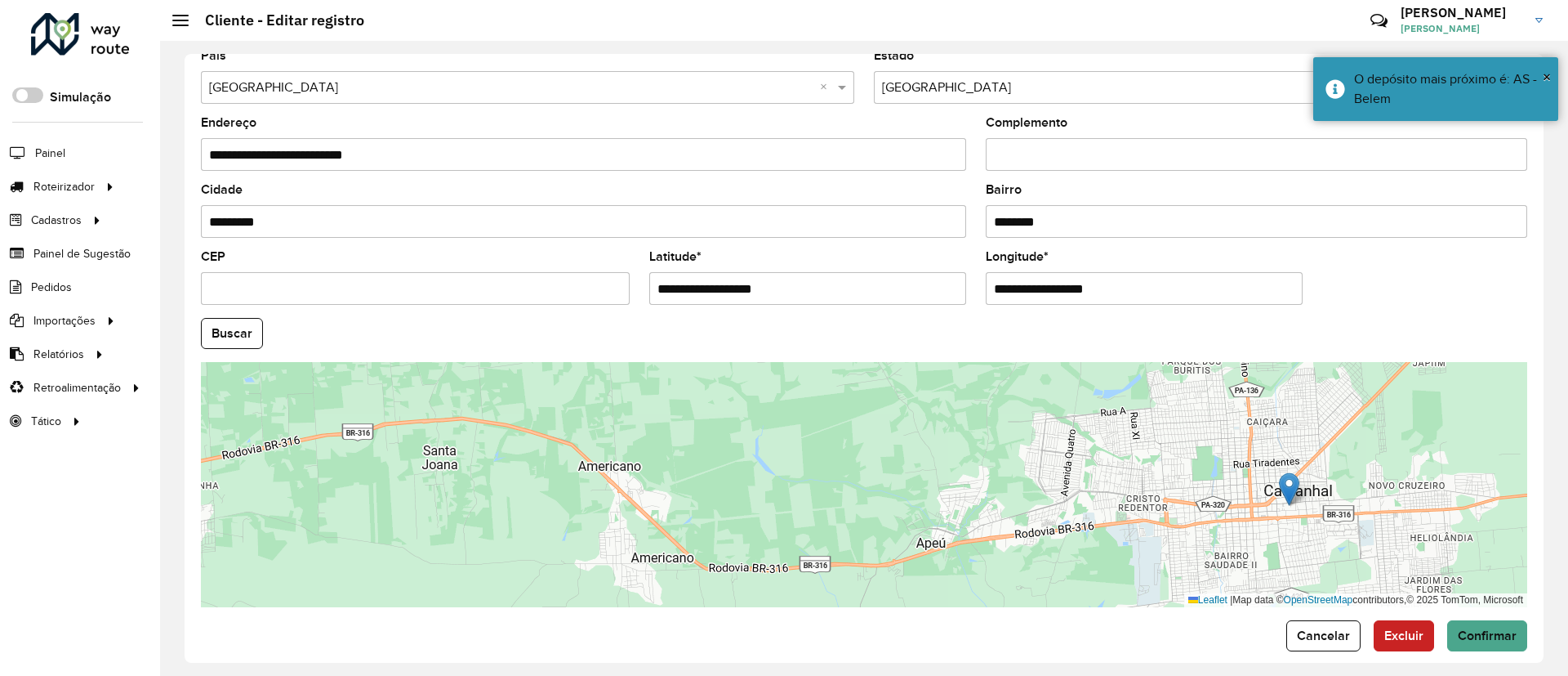
scroll to position [540, 0]
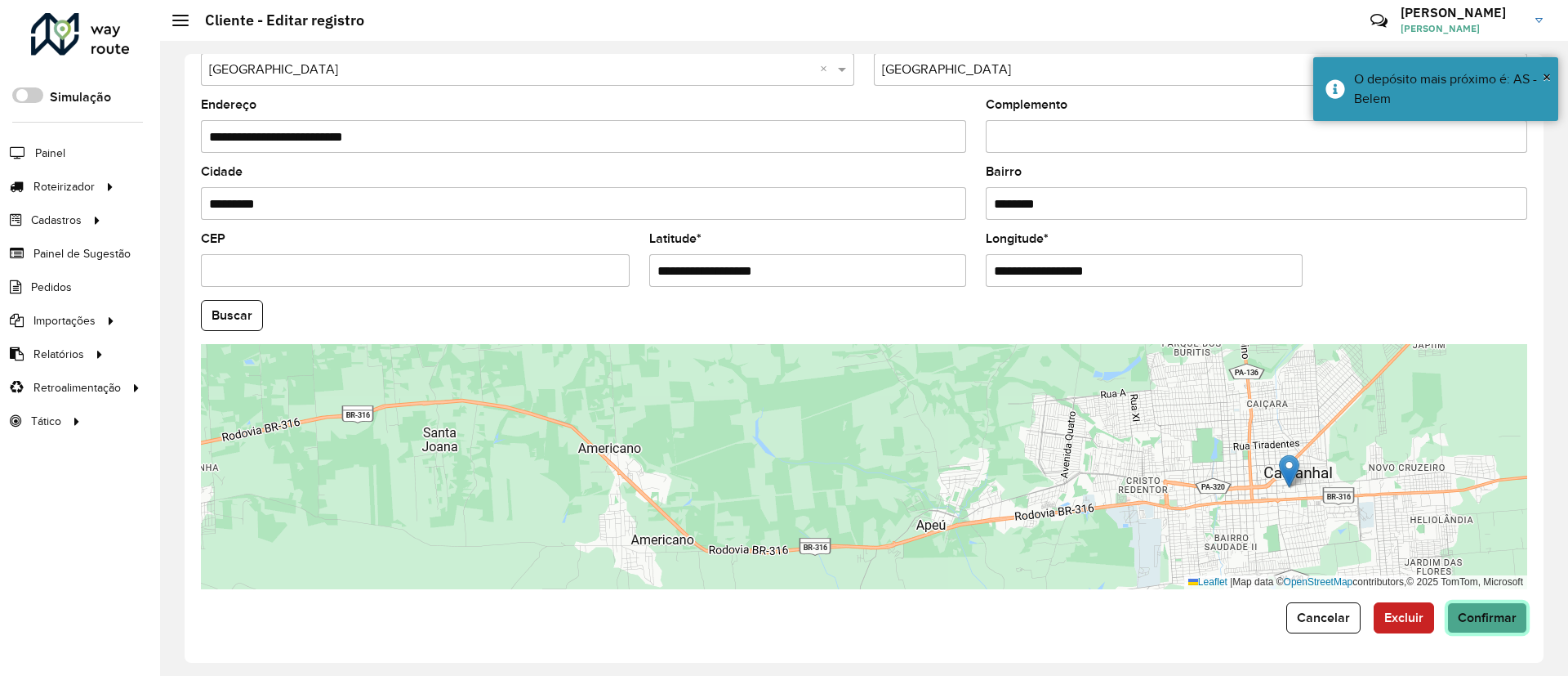
click at [1500, 614] on span "Confirmar" at bounding box center [1487, 616] width 59 height 14
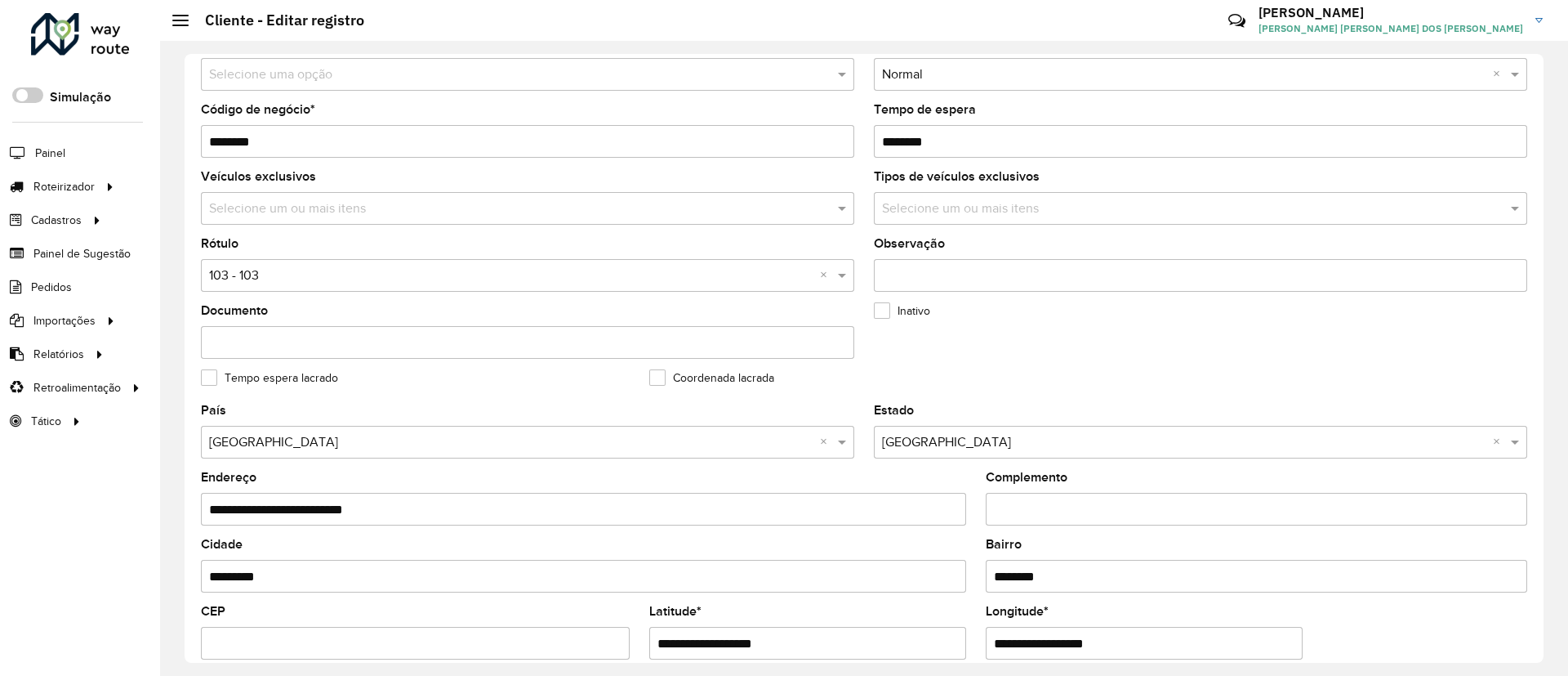
scroll to position [491, 0]
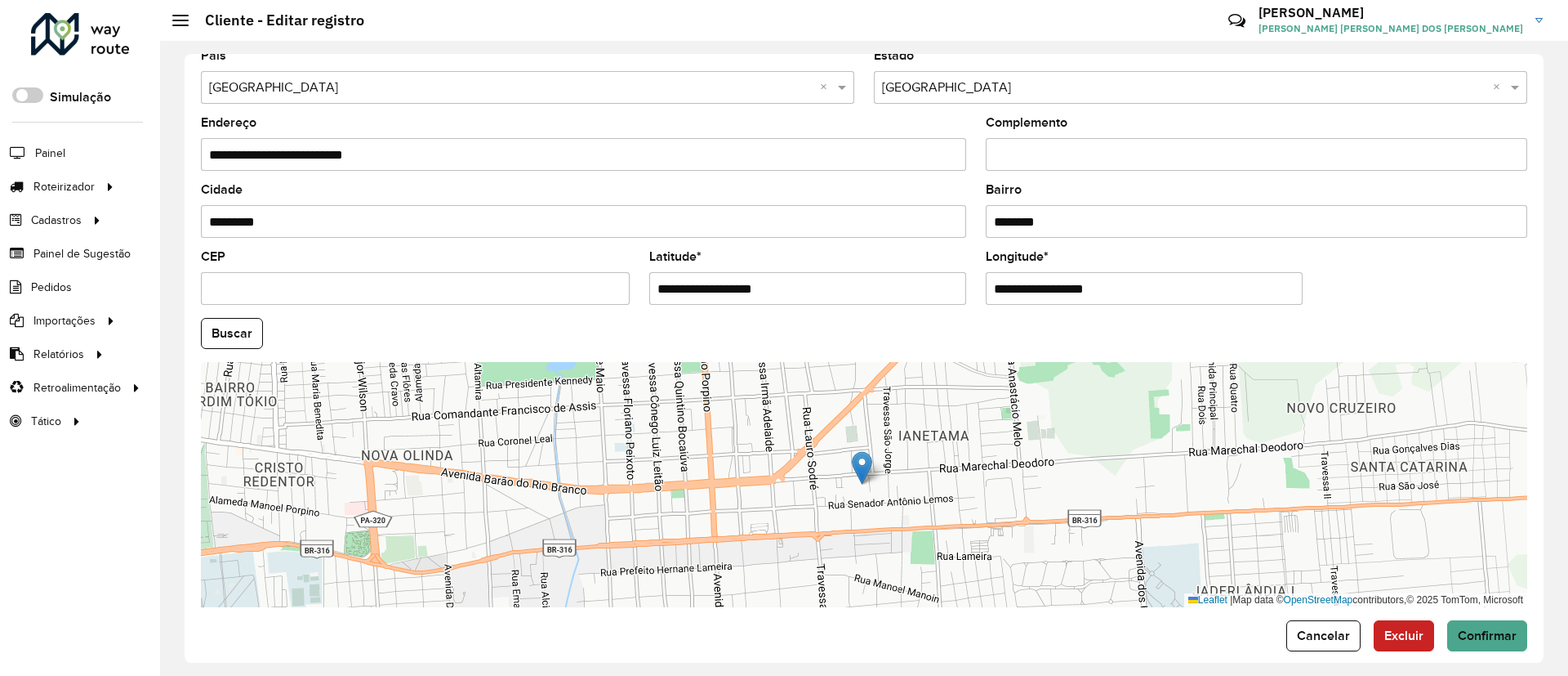
scroll to position [540, 0]
